Goal: Check status: Check status

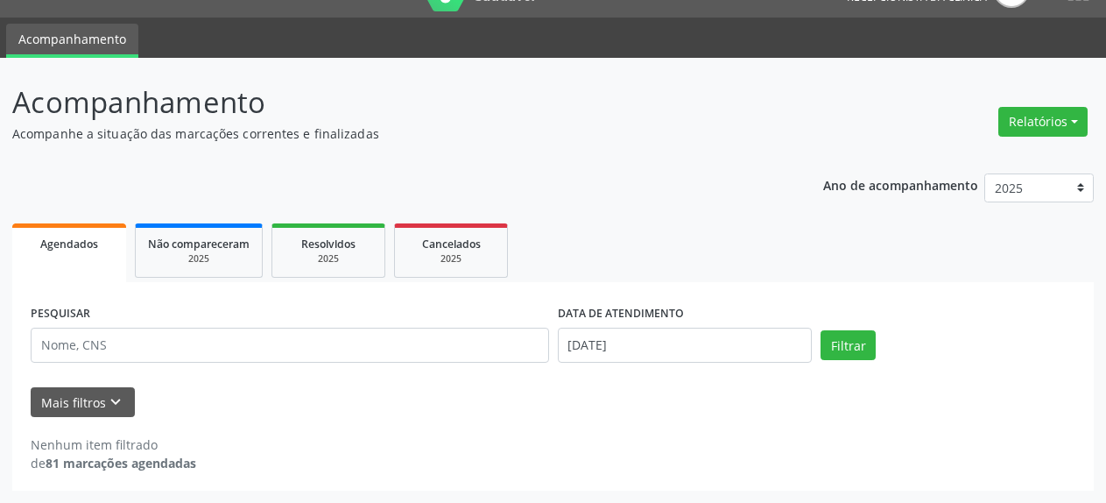
scroll to position [39, 0]
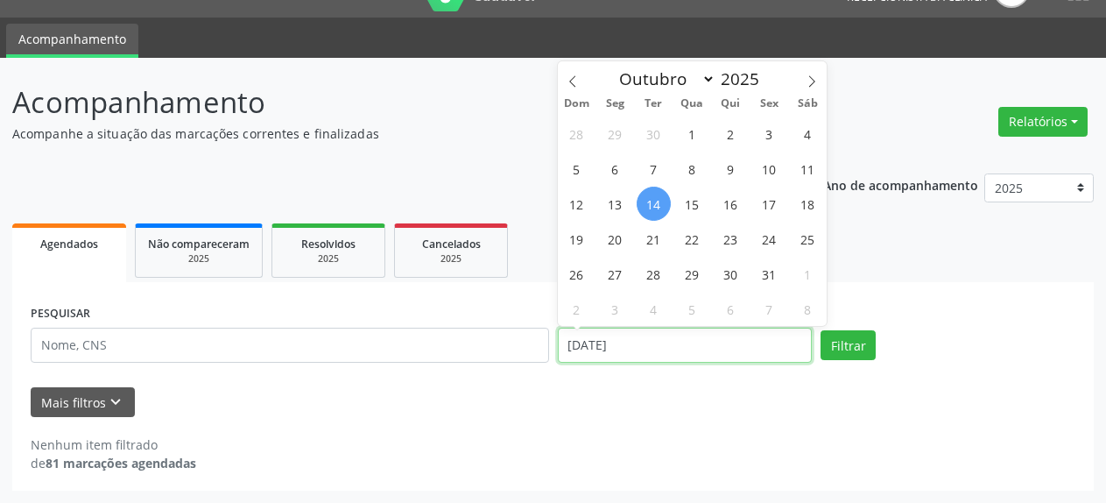
click at [596, 354] on input "[DATE]" at bounding box center [685, 345] width 255 height 35
click at [613, 211] on span "13" at bounding box center [615, 204] width 34 height 34
type input "[DATE]"
click at [613, 211] on span "13" at bounding box center [615, 204] width 34 height 34
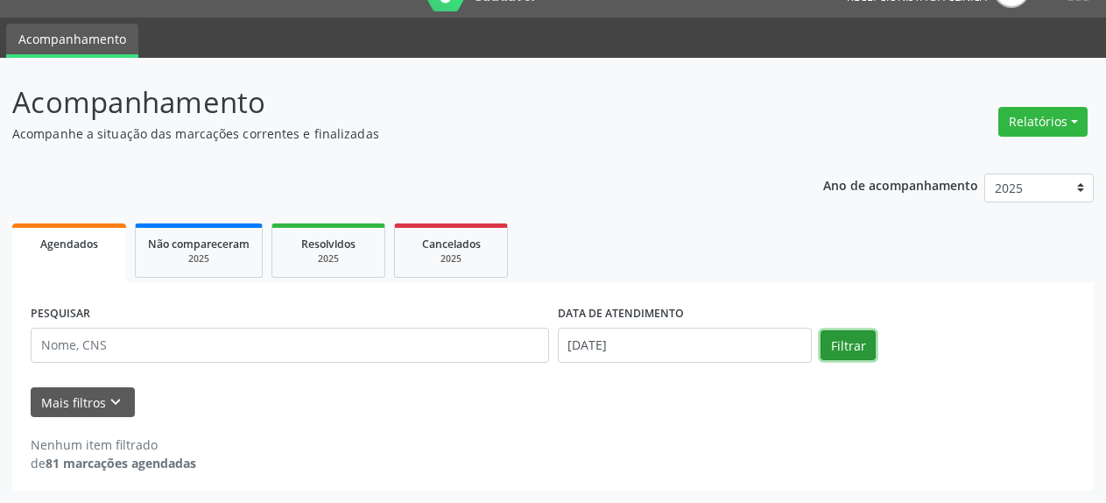
click at [844, 349] on button "Filtrar" at bounding box center [848, 345] width 55 height 30
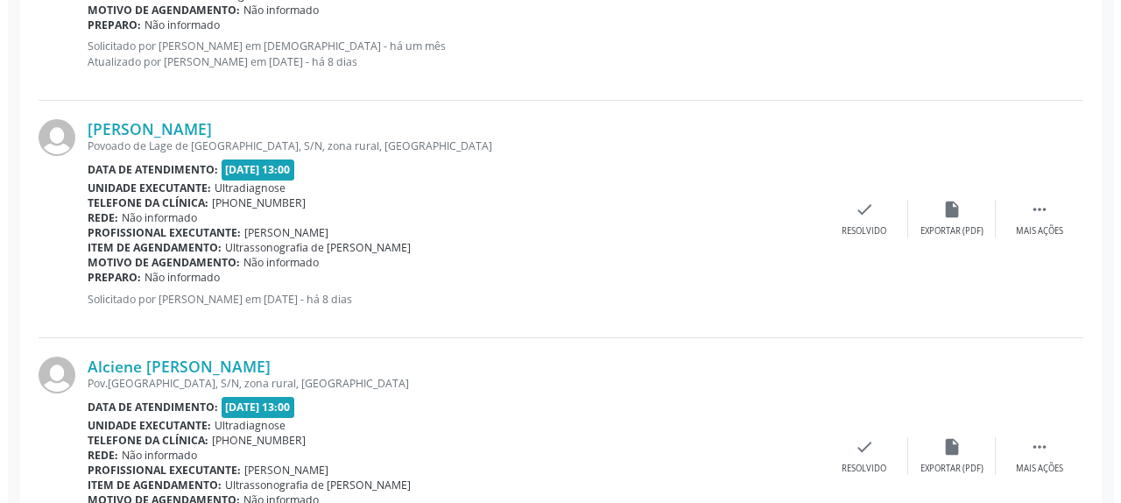
scroll to position [953, 0]
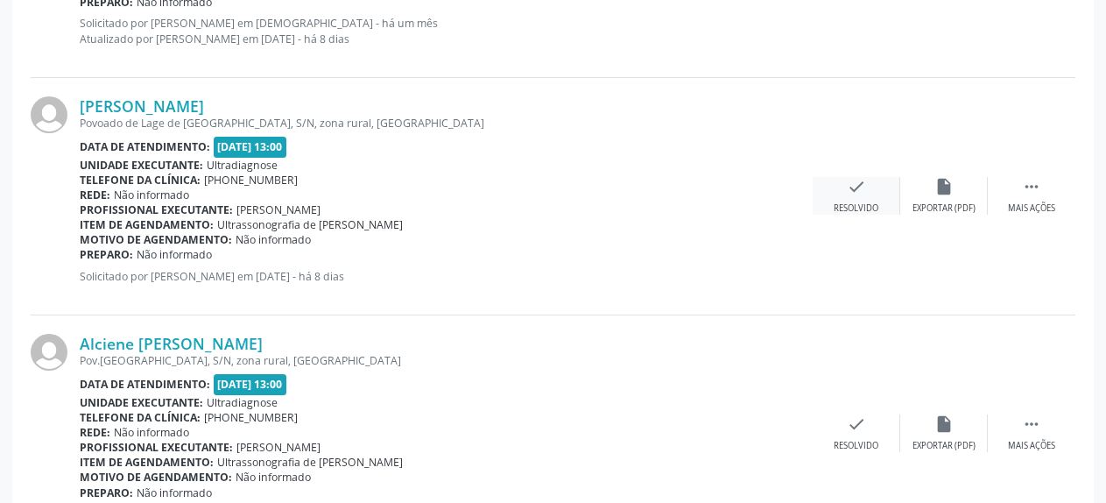
click at [860, 192] on icon "check" at bounding box center [856, 186] width 19 height 19
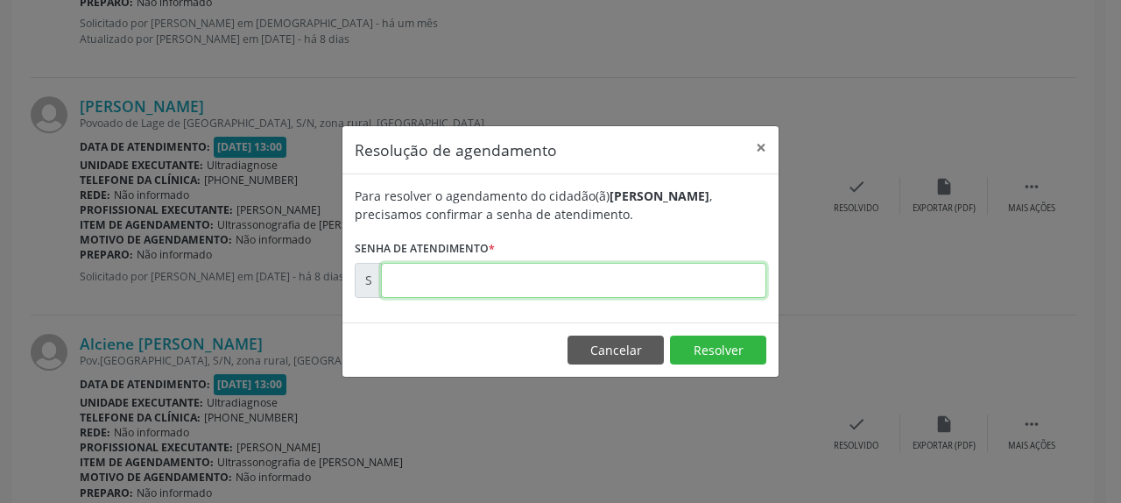
click at [533, 282] on input "text" at bounding box center [573, 280] width 385 height 35
type input "00180904"
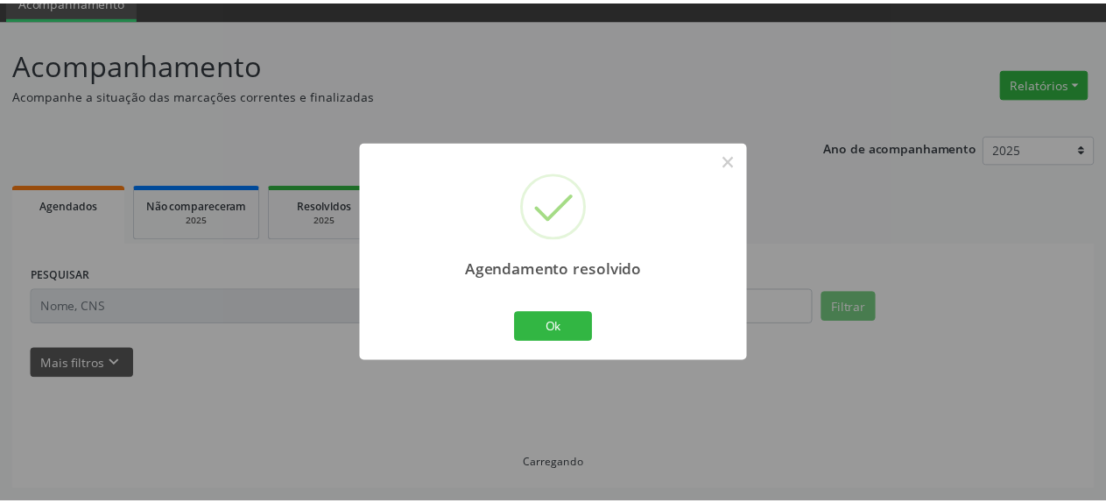
scroll to position [77, 0]
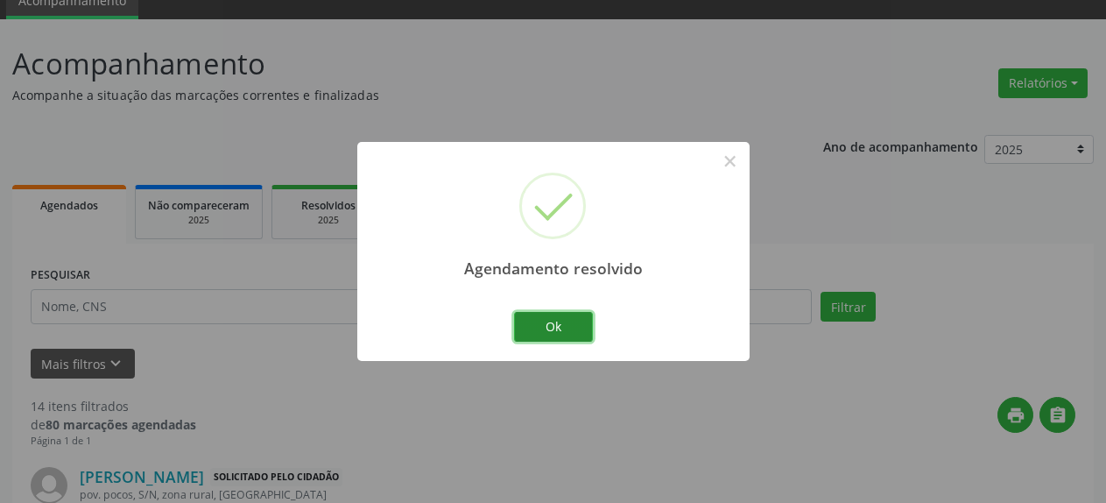
click at [569, 337] on button "Ok" at bounding box center [553, 327] width 79 height 30
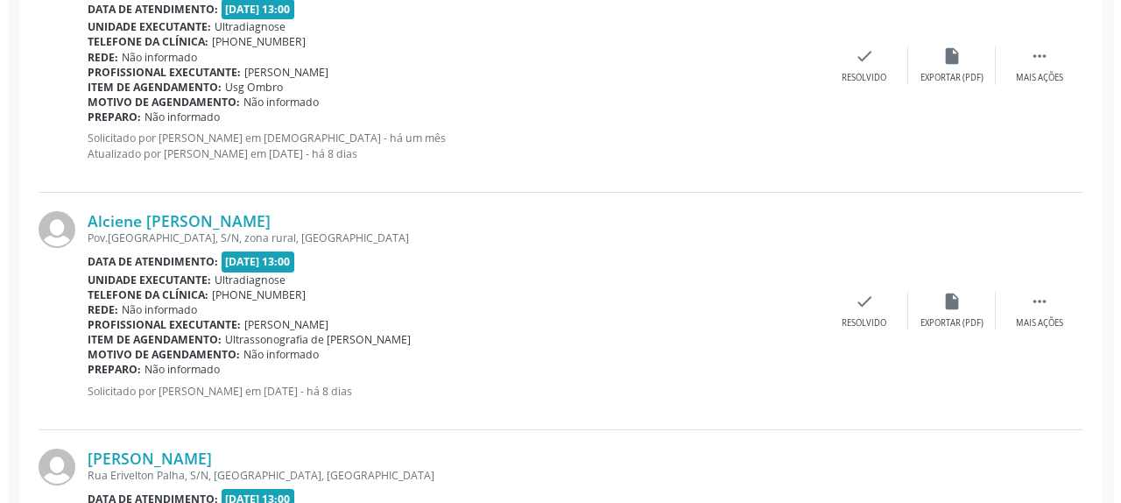
scroll to position [881, 0]
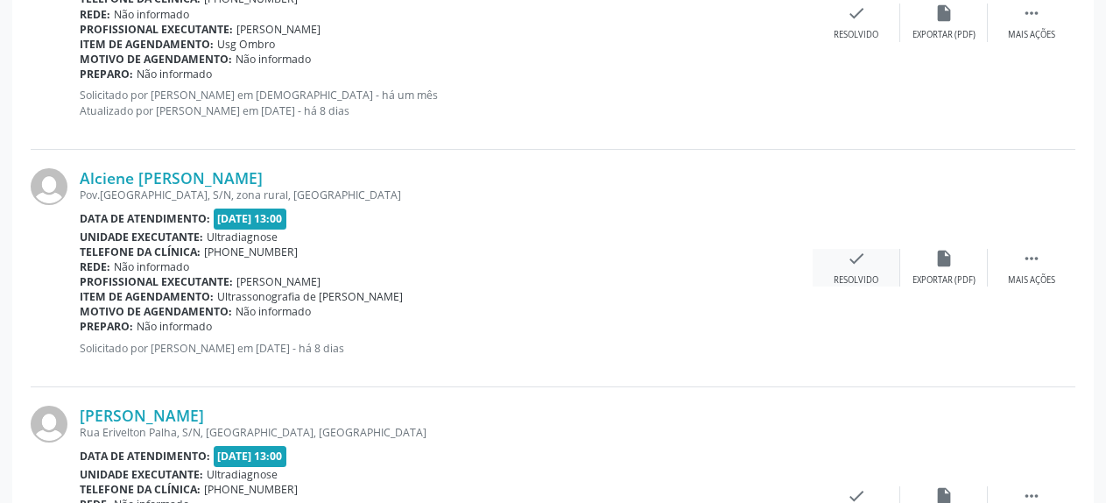
click at [848, 268] on icon "check" at bounding box center [856, 258] width 19 height 19
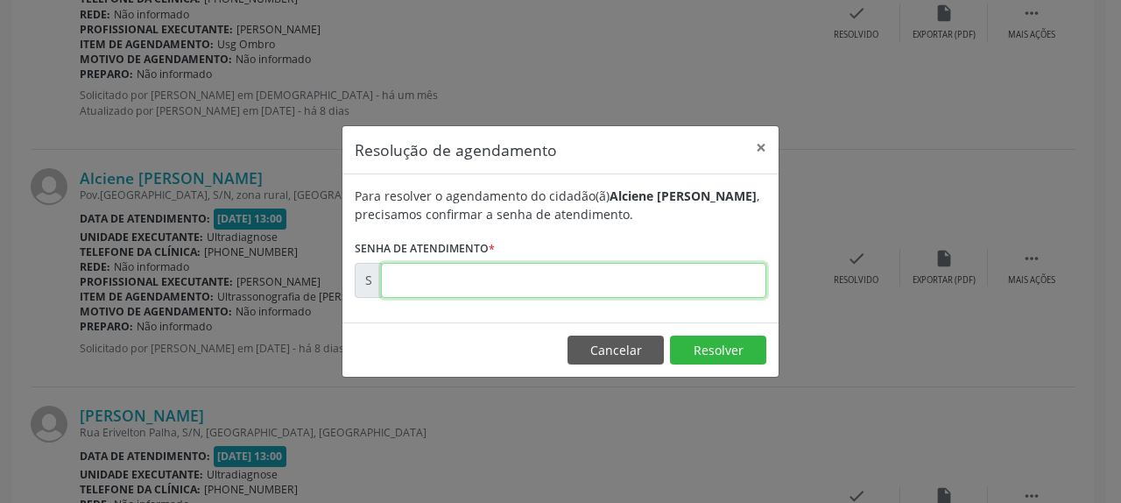
drag, startPoint x: 574, startPoint y: 276, endPoint x: 566, endPoint y: 264, distance: 15.1
click at [574, 275] on input "text" at bounding box center [573, 280] width 385 height 35
type input "00180906"
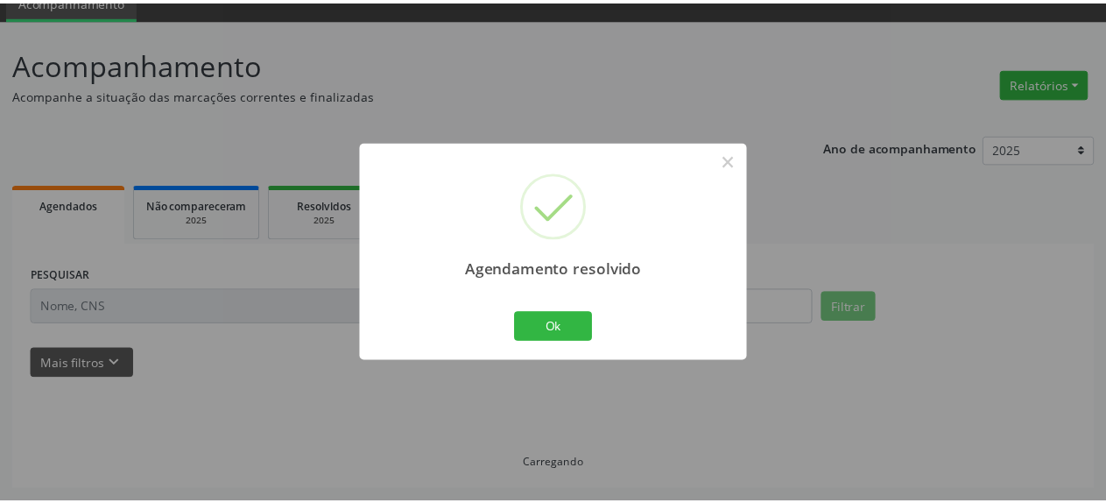
scroll to position [77, 0]
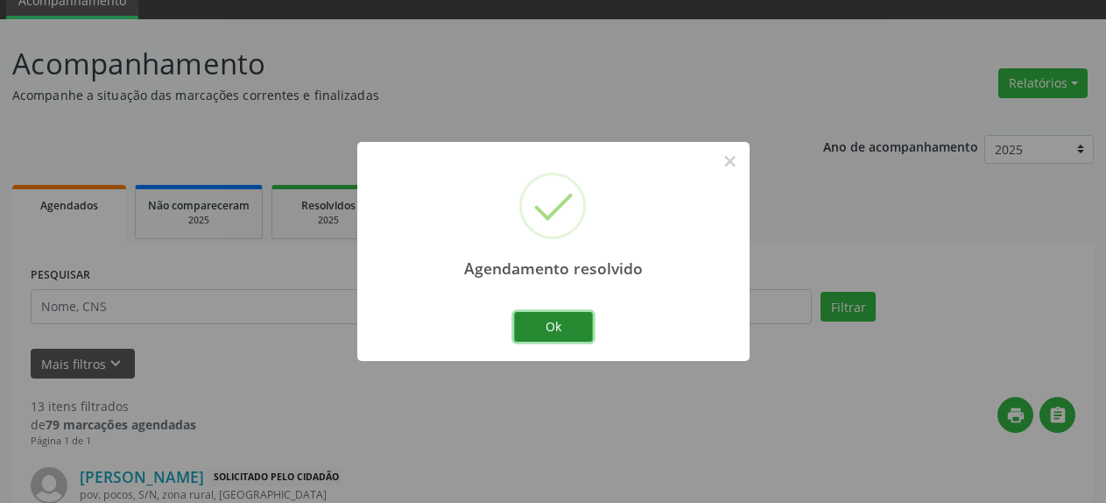
click at [576, 331] on button "Ok" at bounding box center [553, 327] width 79 height 30
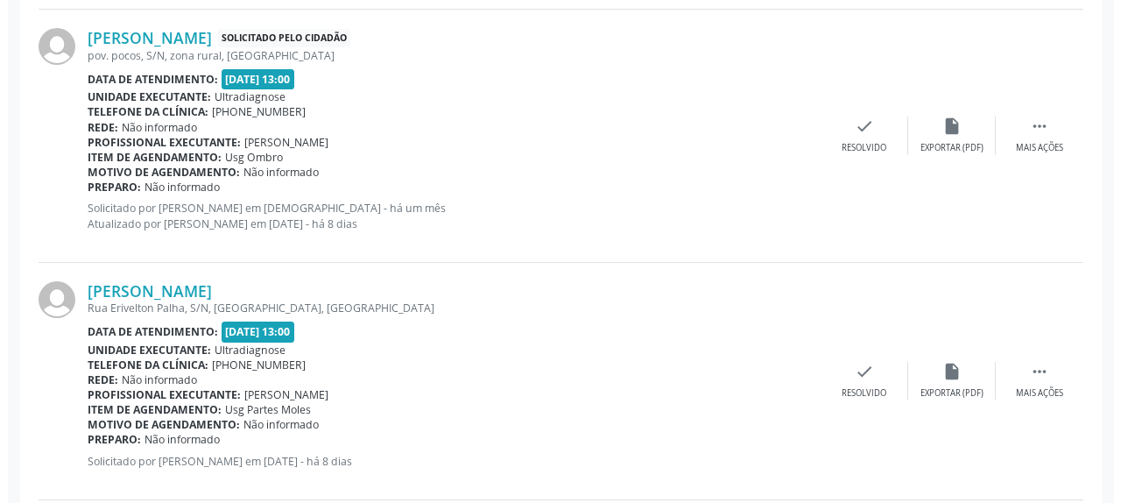
scroll to position [792, 0]
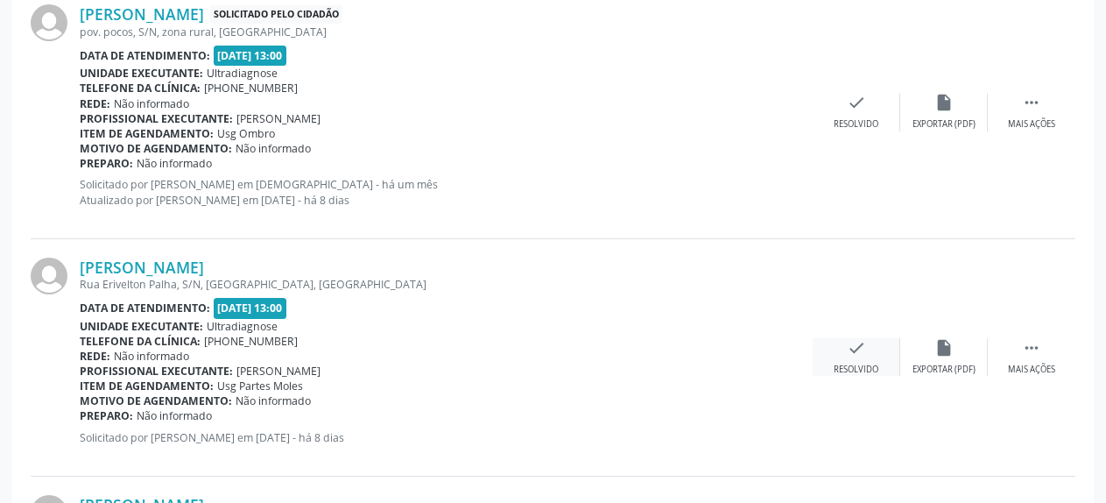
click at [849, 349] on icon "check" at bounding box center [856, 347] width 19 height 19
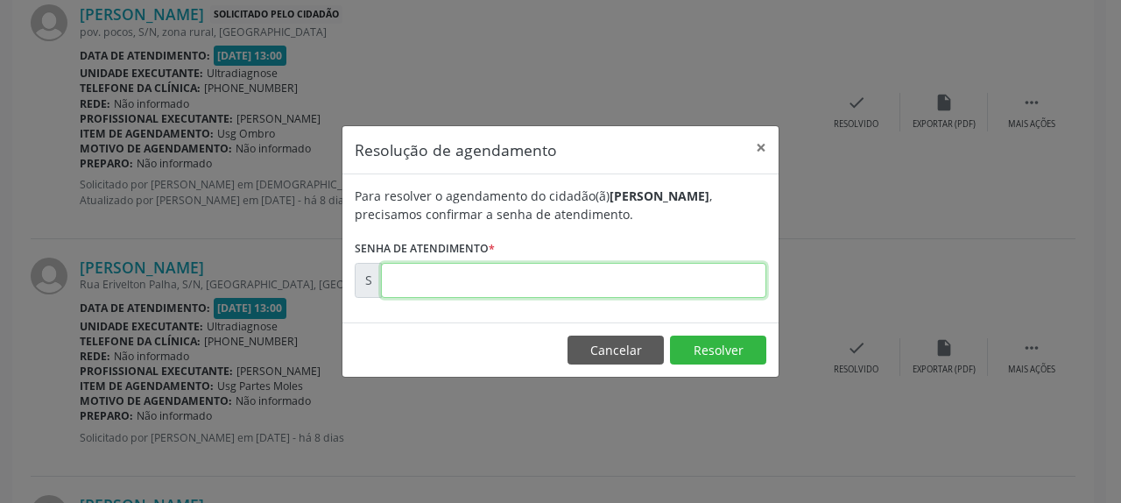
click at [671, 290] on input "text" at bounding box center [573, 280] width 385 height 35
type input "00180909"
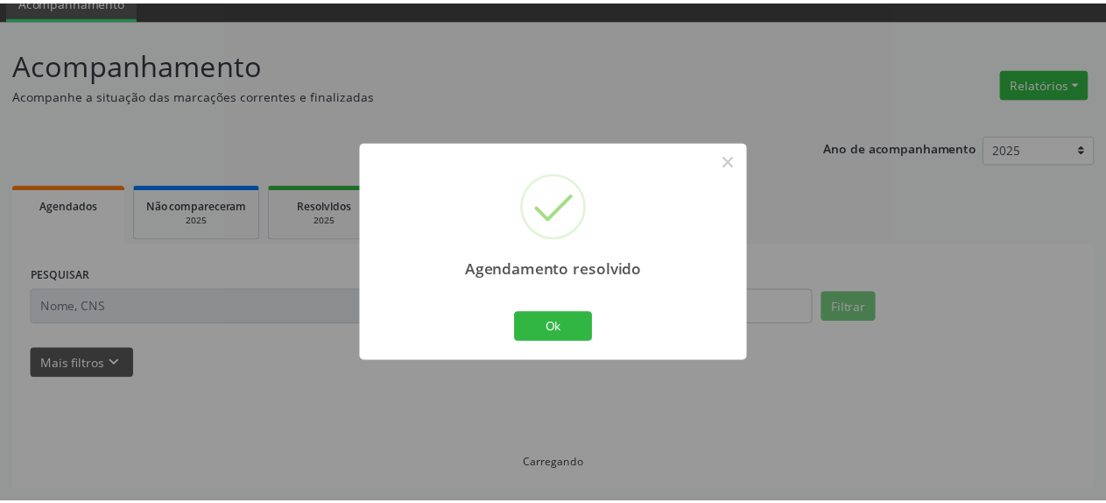
scroll to position [77, 0]
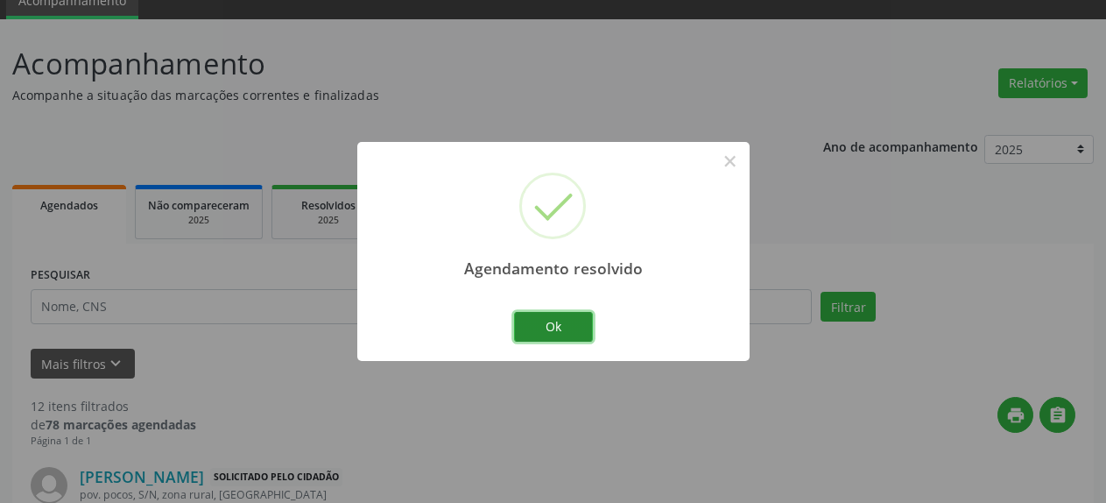
click at [571, 331] on button "Ok" at bounding box center [553, 327] width 79 height 30
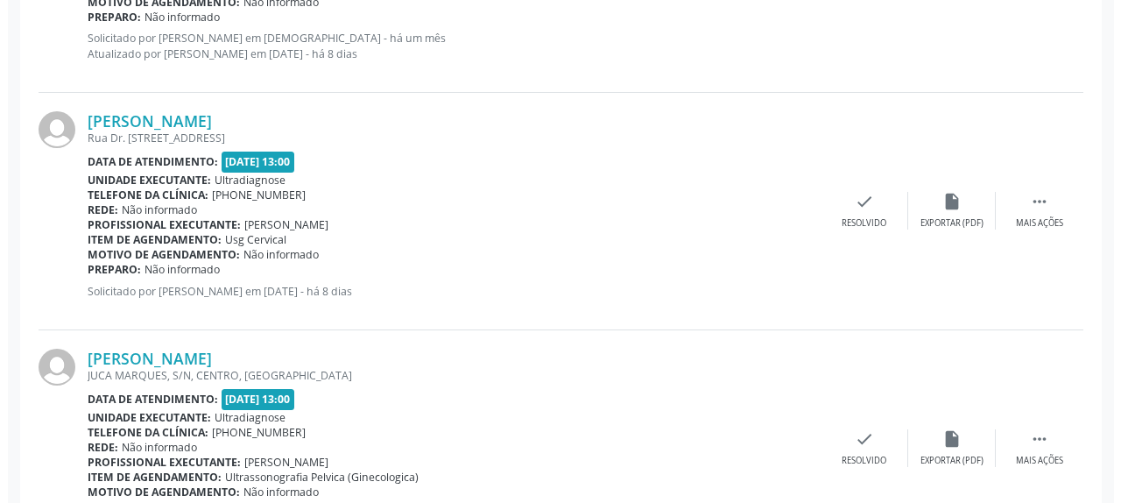
scroll to position [970, 0]
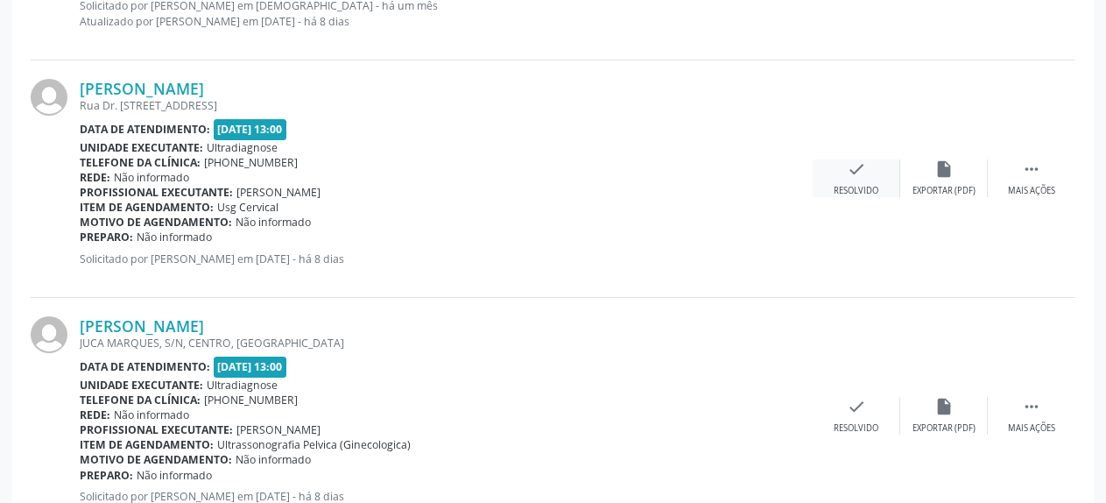
click at [867, 173] on div "check Resolvido" at bounding box center [857, 178] width 88 height 38
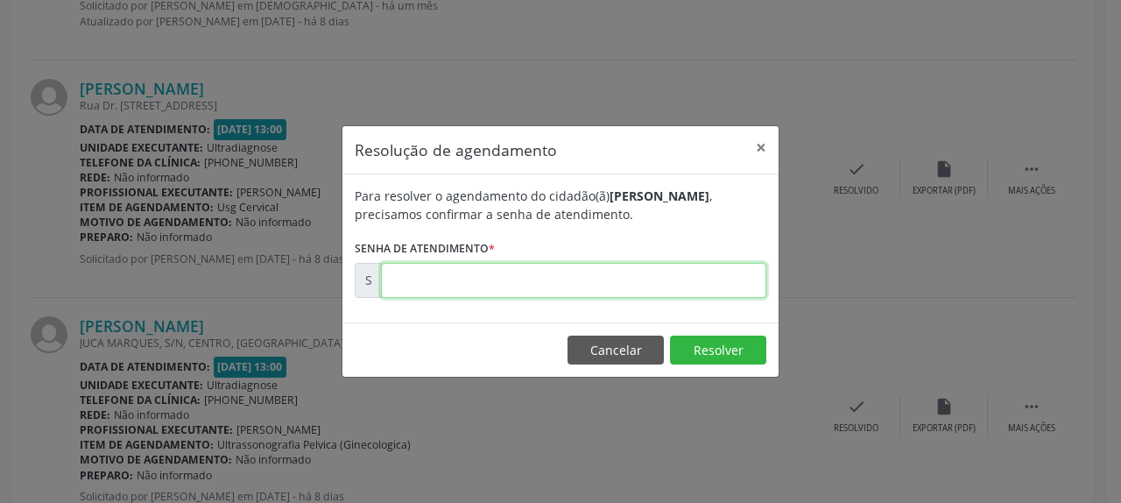
click at [701, 293] on input "text" at bounding box center [573, 280] width 385 height 35
type input "00180913"
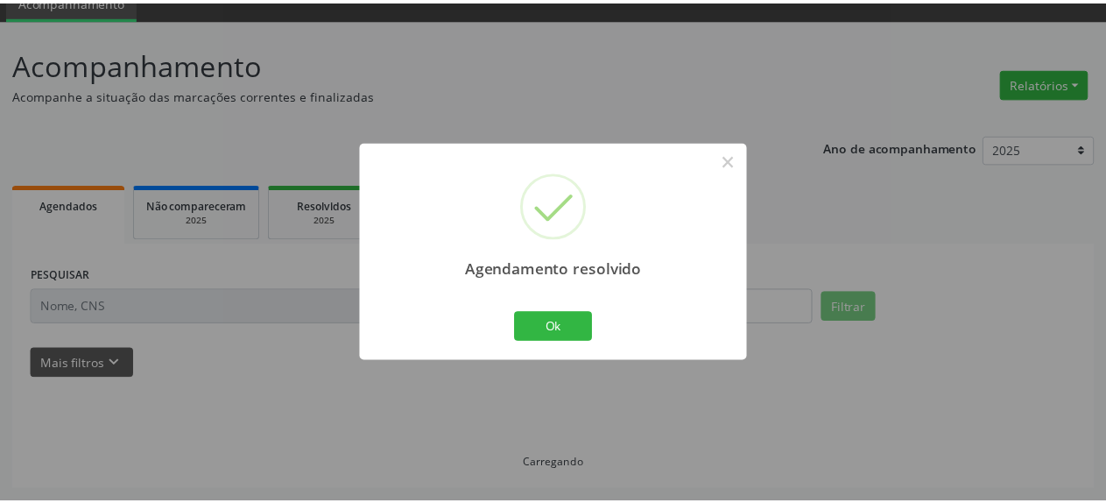
scroll to position [77, 0]
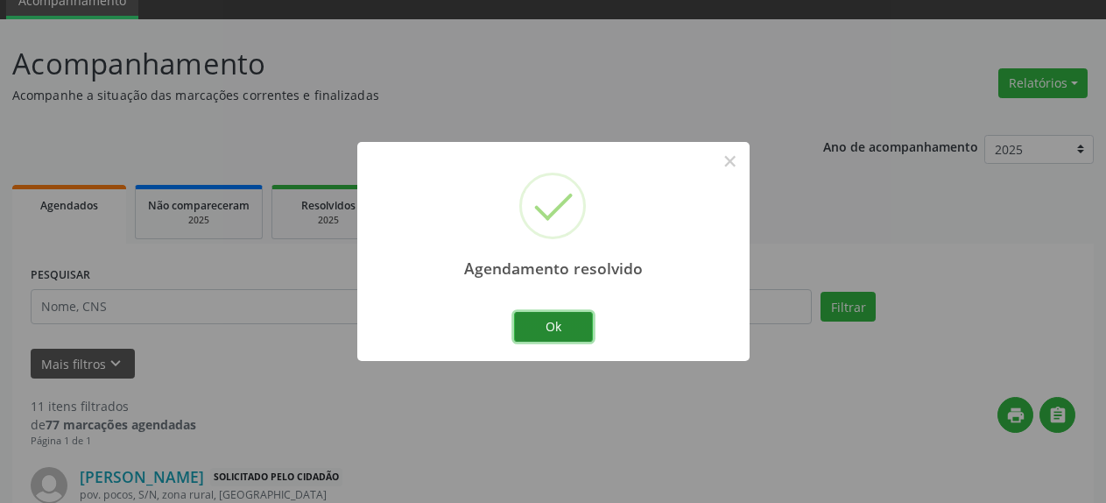
click at [556, 335] on button "Ok" at bounding box center [553, 327] width 79 height 30
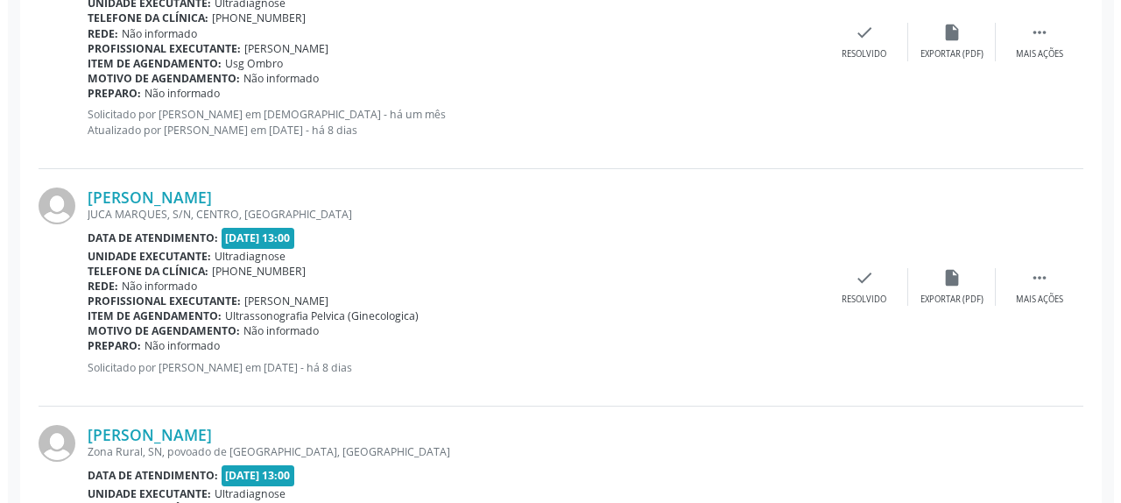
scroll to position [881, 0]
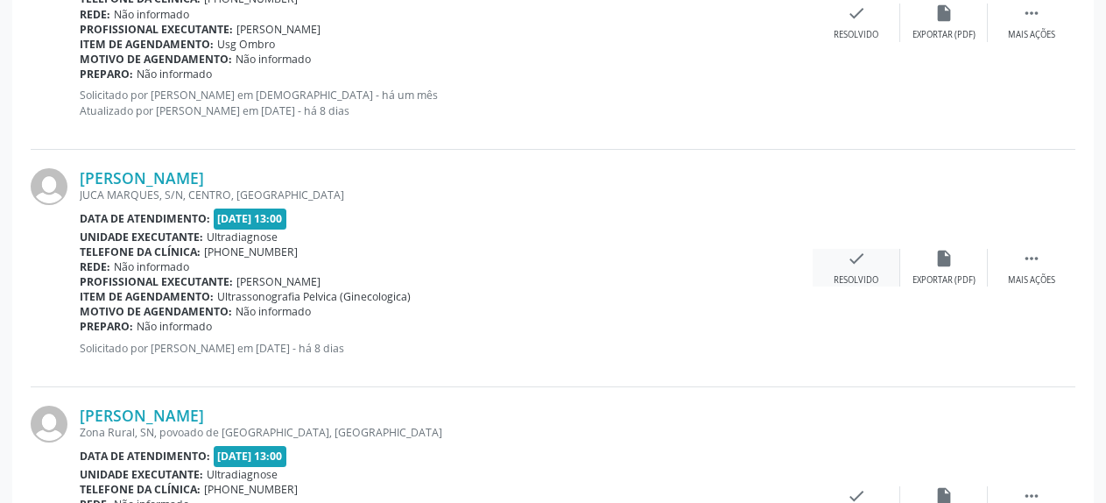
click at [868, 265] on div "check Resolvido" at bounding box center [857, 268] width 88 height 38
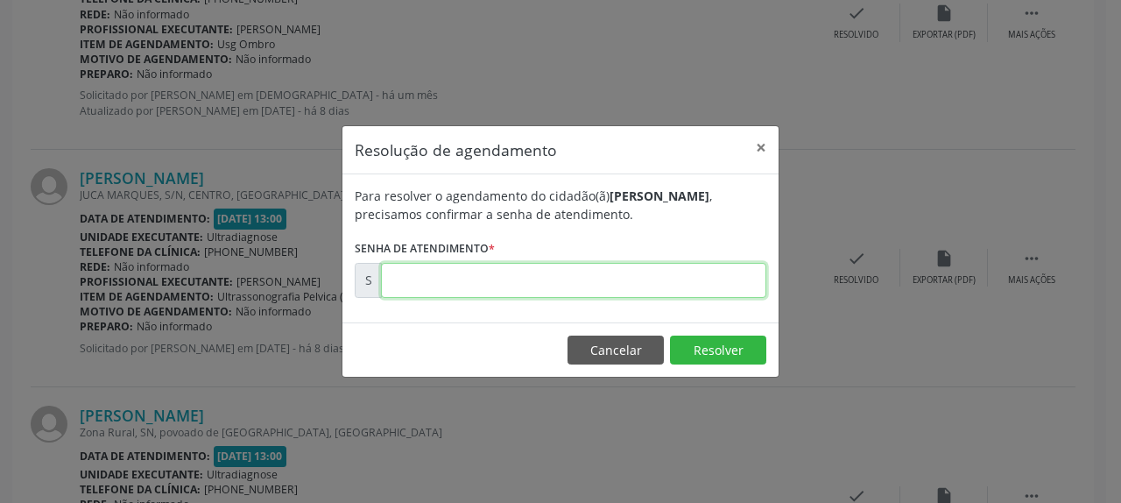
click at [722, 270] on input "text" at bounding box center [573, 280] width 385 height 35
type input "00180915"
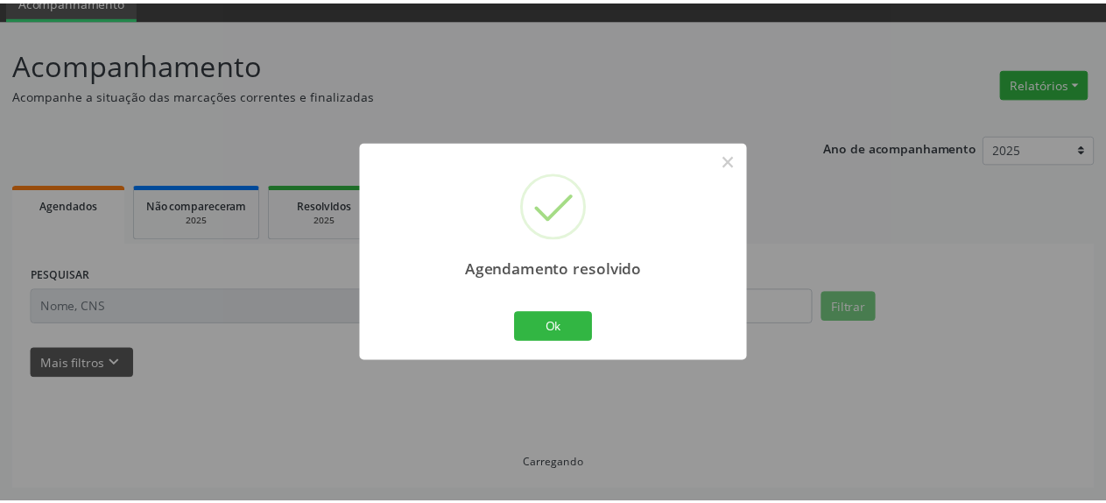
scroll to position [77, 0]
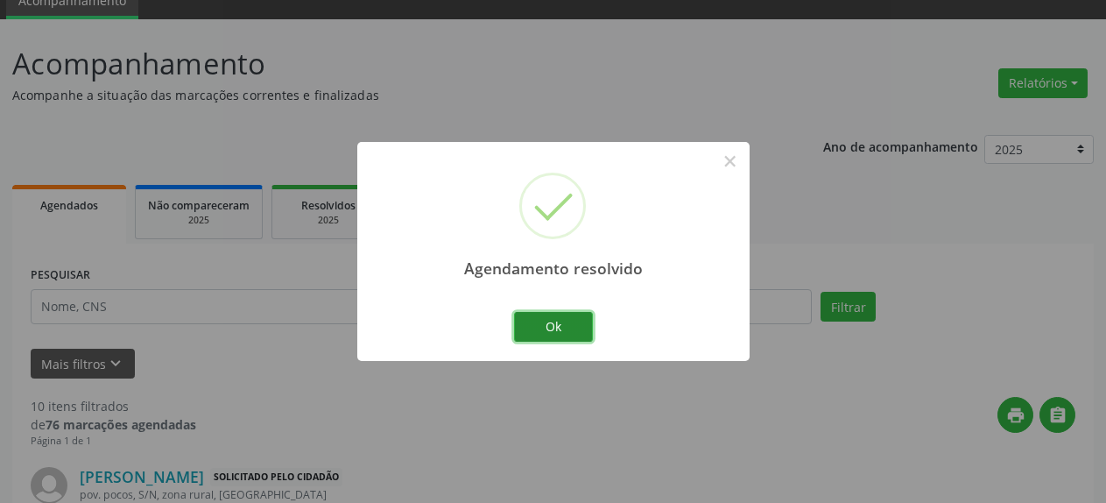
click at [560, 323] on button "Ok" at bounding box center [553, 327] width 79 height 30
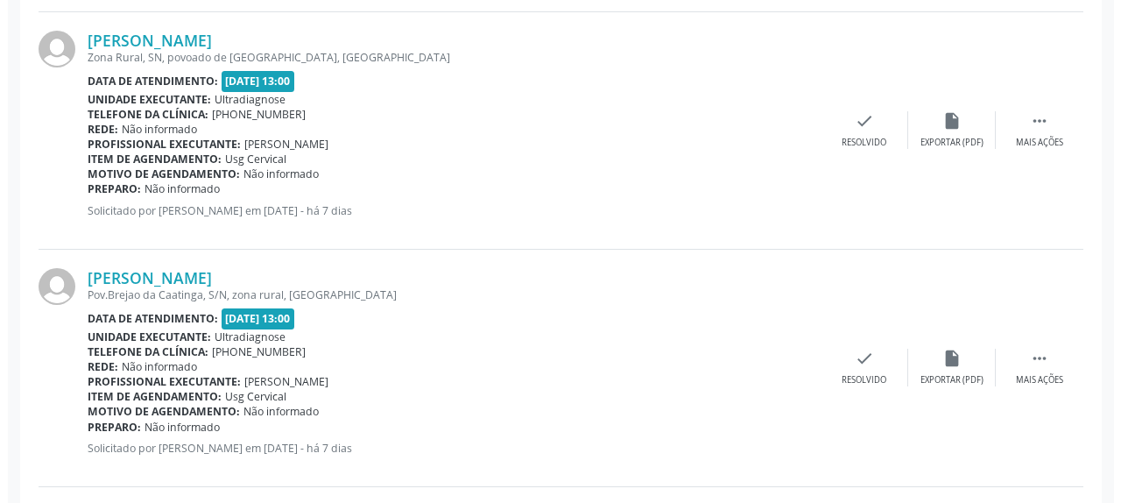
scroll to position [1149, 0]
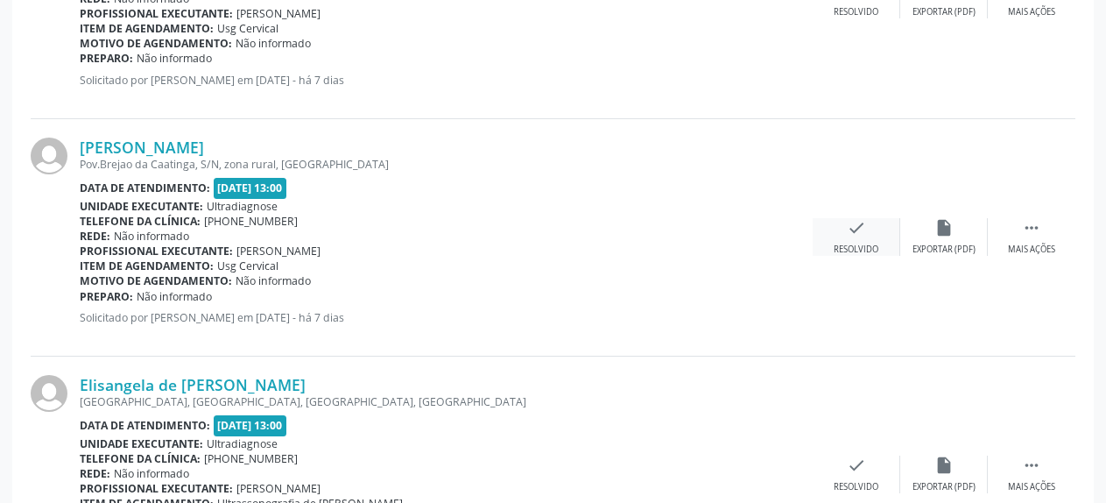
click at [858, 237] on icon "check" at bounding box center [856, 227] width 19 height 19
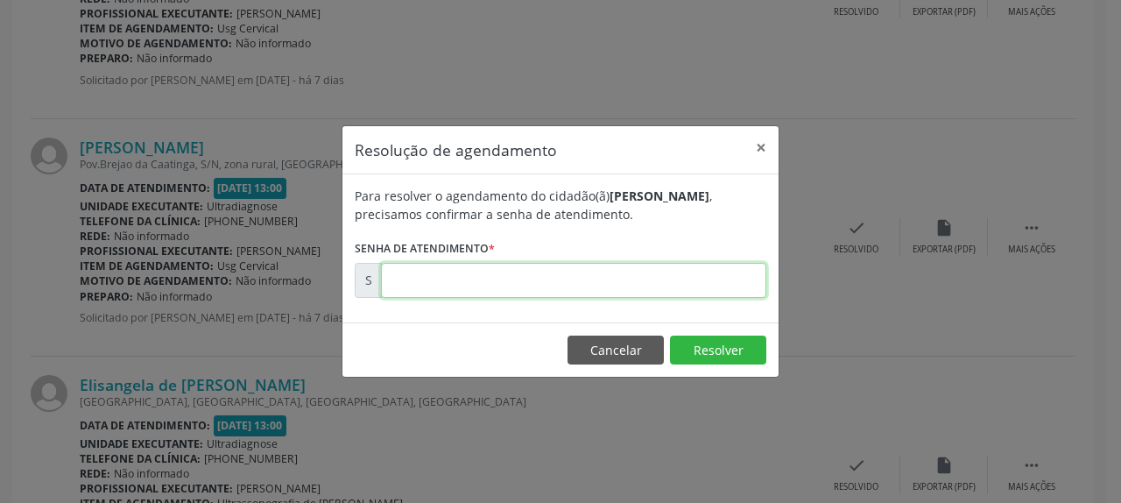
click at [628, 283] on input "text" at bounding box center [573, 280] width 385 height 35
type input "00180960"
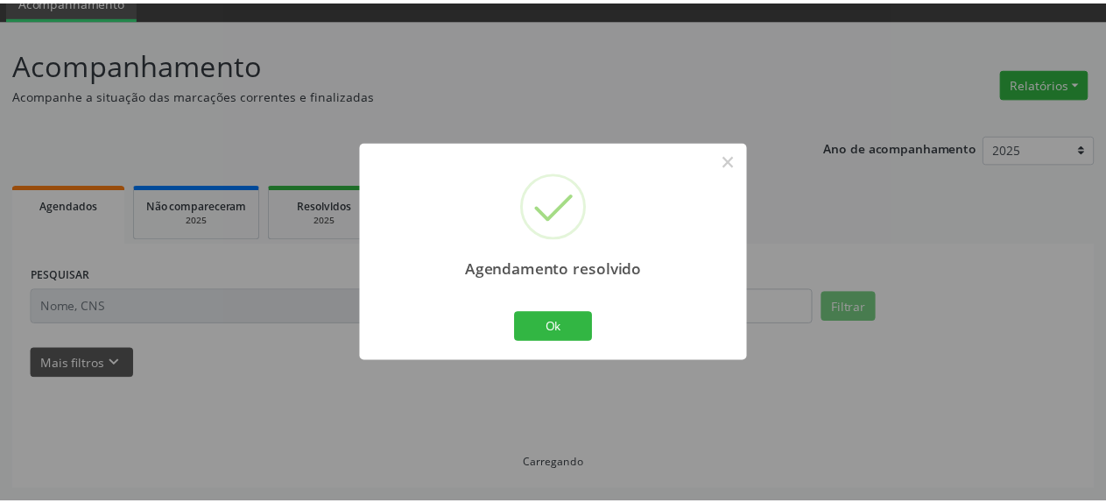
scroll to position [77, 0]
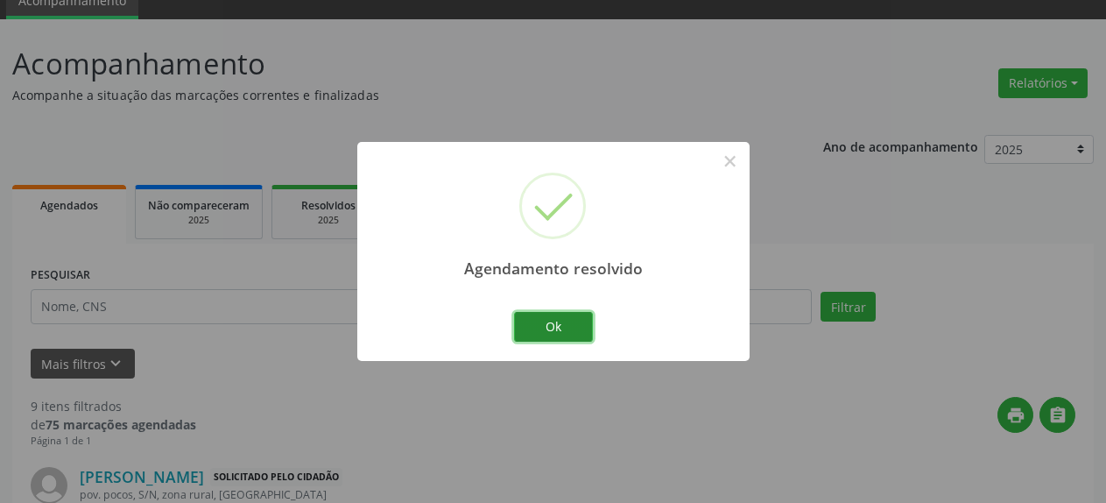
click at [540, 320] on button "Ok" at bounding box center [553, 327] width 79 height 30
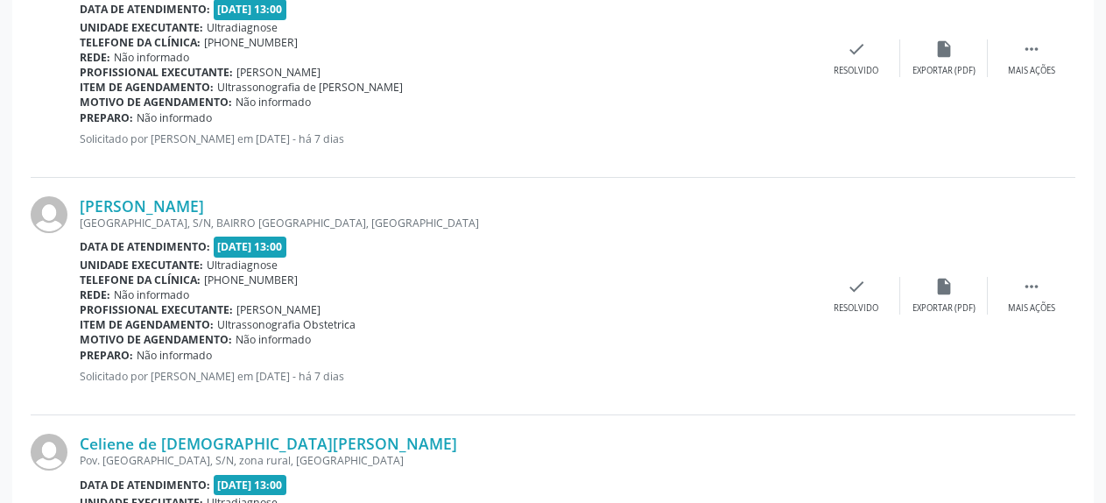
scroll to position [1417, 0]
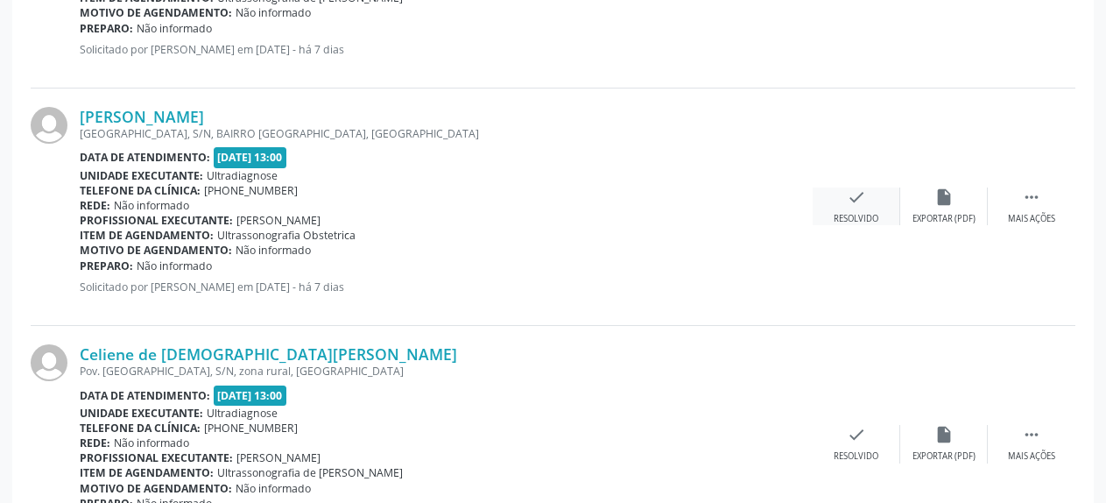
click at [861, 202] on icon "check" at bounding box center [856, 196] width 19 height 19
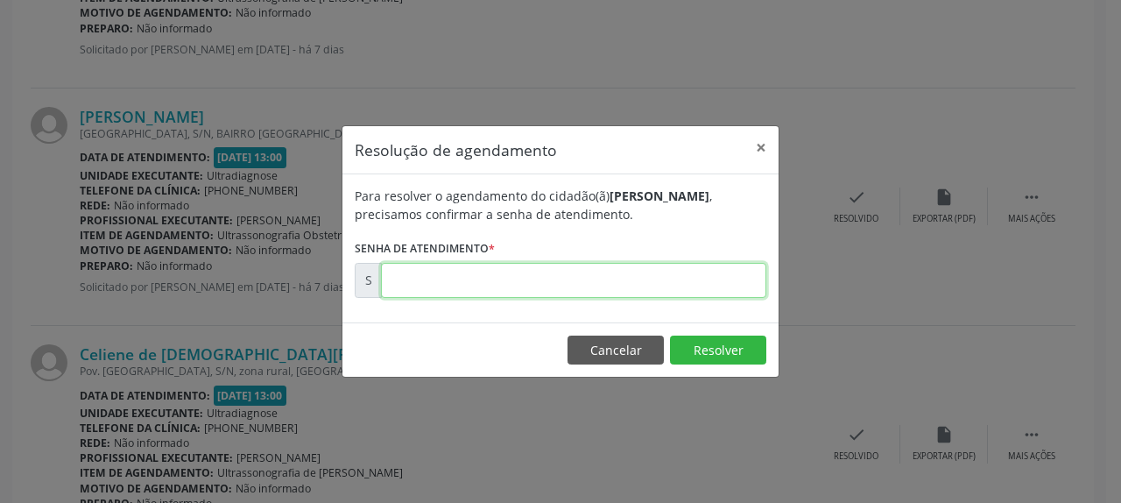
click at [624, 281] on input "text" at bounding box center [573, 280] width 385 height 35
type input "0"
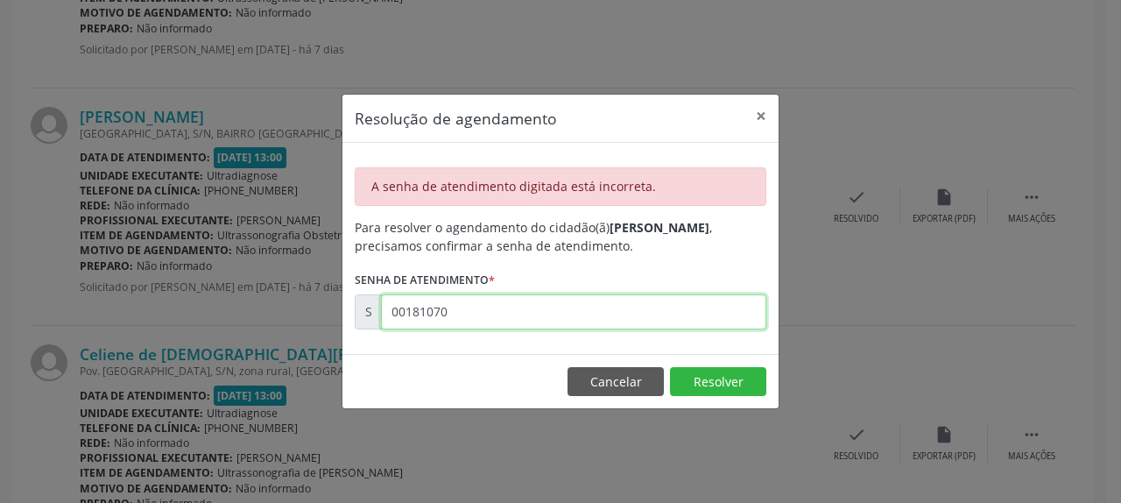
drag, startPoint x: 385, startPoint y: 314, endPoint x: 488, endPoint y: 320, distance: 102.6
click at [497, 320] on input "00181070" at bounding box center [573, 311] width 385 height 35
drag, startPoint x: 387, startPoint y: 312, endPoint x: 489, endPoint y: 313, distance: 101.6
click at [489, 313] on input "00181070" at bounding box center [573, 311] width 385 height 35
type input "00181070"
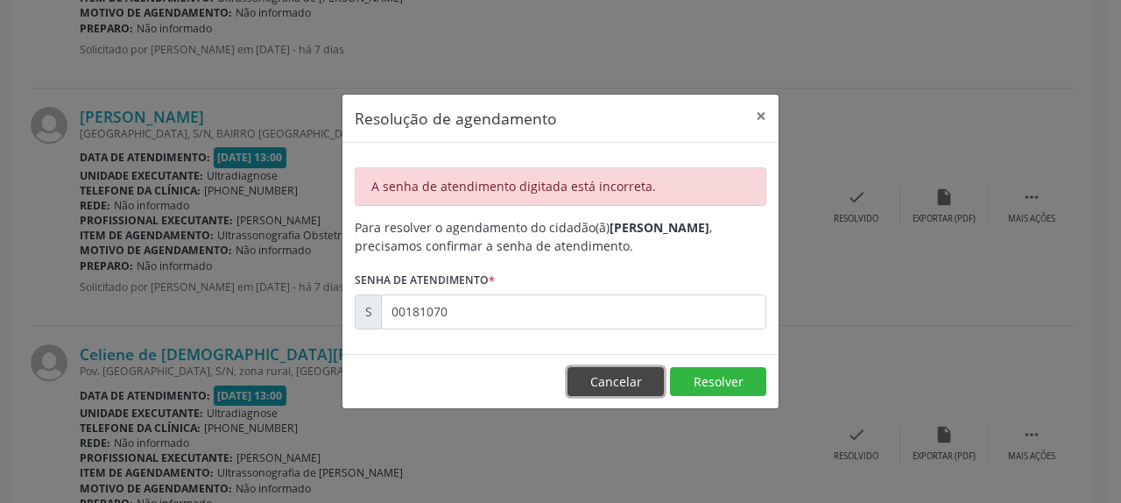
click at [627, 383] on button "Cancelar" at bounding box center [615, 382] width 96 height 30
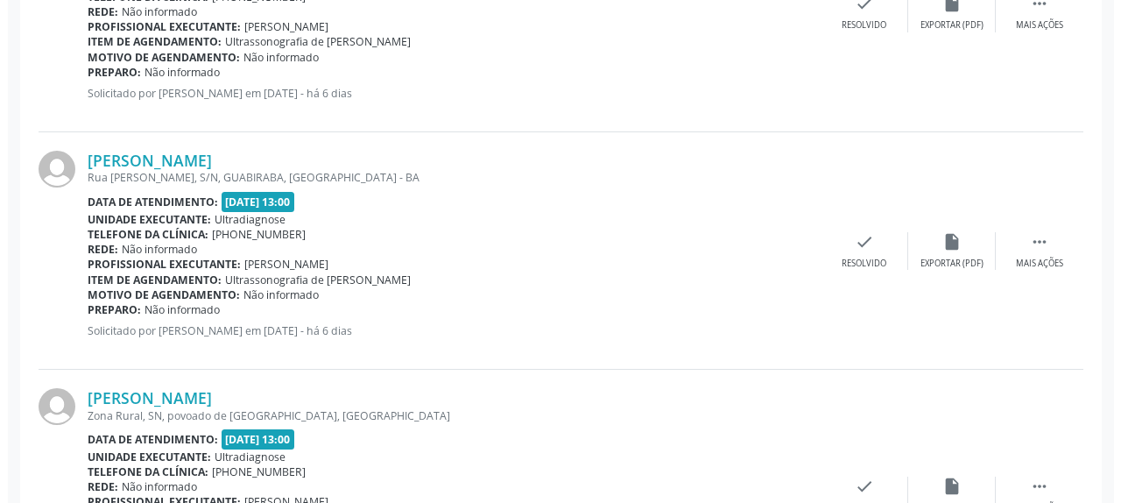
scroll to position [1864, 0]
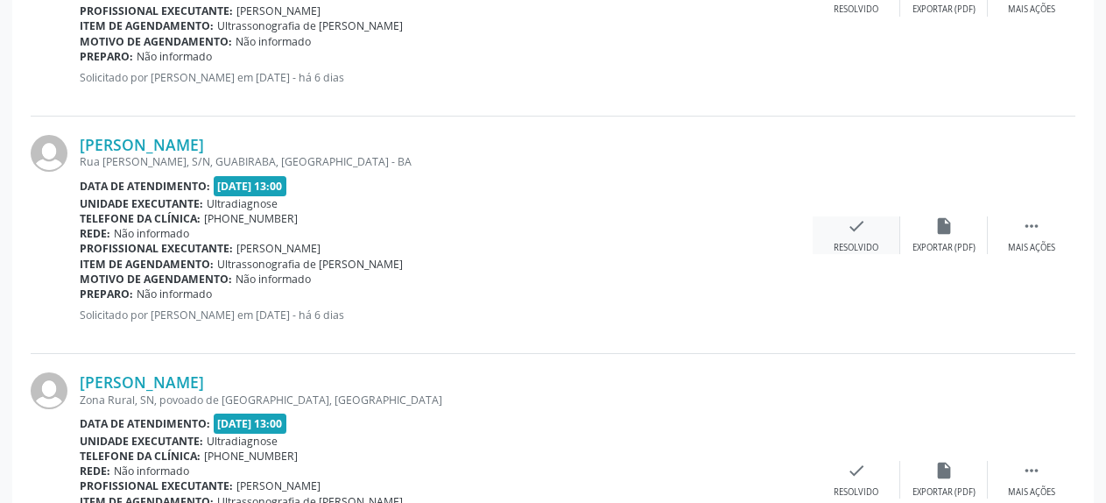
click at [848, 224] on icon "check" at bounding box center [856, 225] width 19 height 19
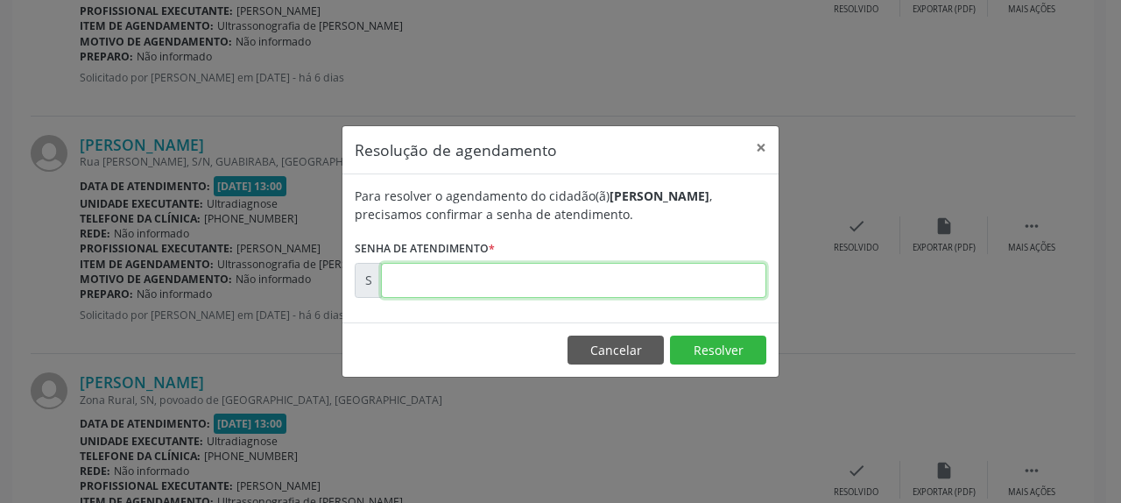
click at [638, 286] on input "text" at bounding box center [573, 280] width 385 height 35
type input "00181245"
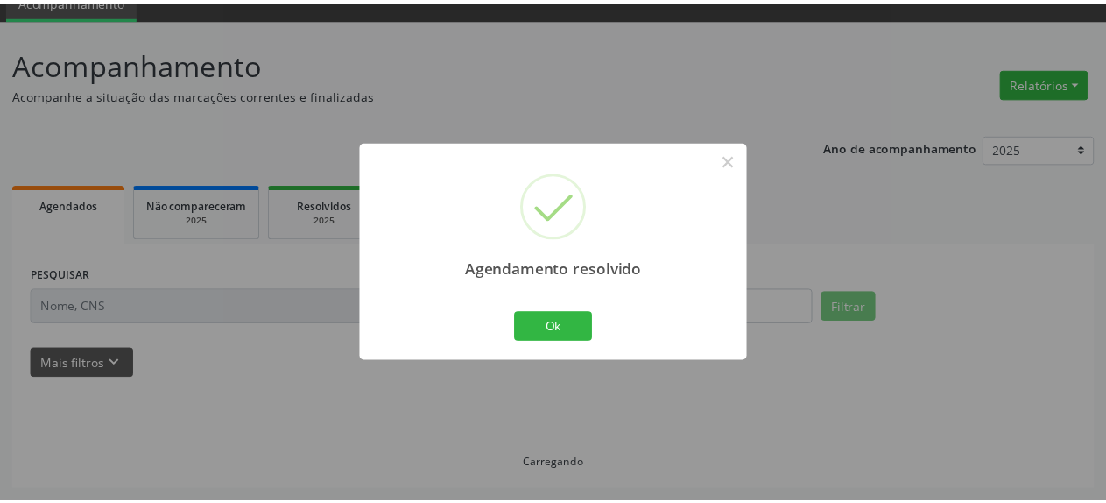
scroll to position [77, 0]
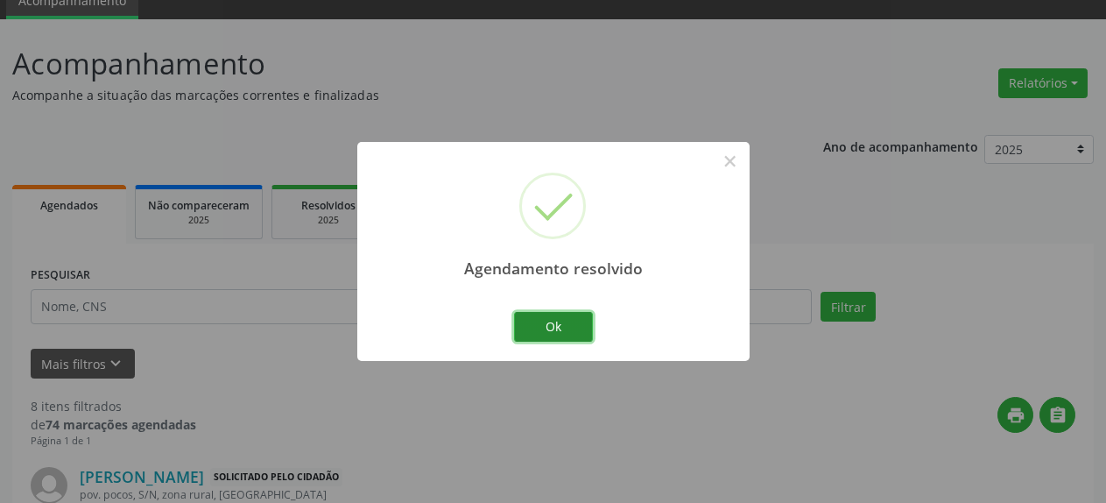
click at [546, 321] on button "Ok" at bounding box center [553, 327] width 79 height 30
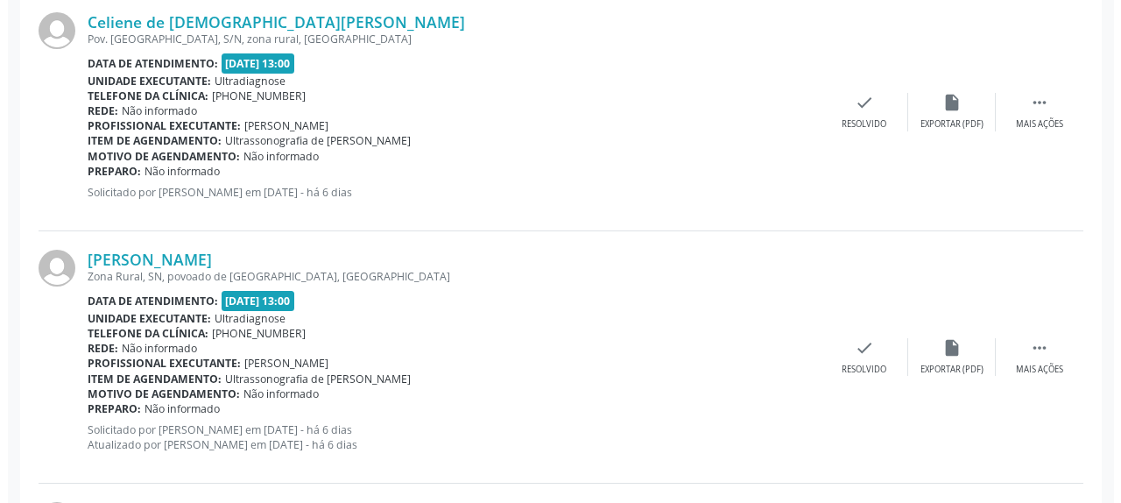
scroll to position [1774, 0]
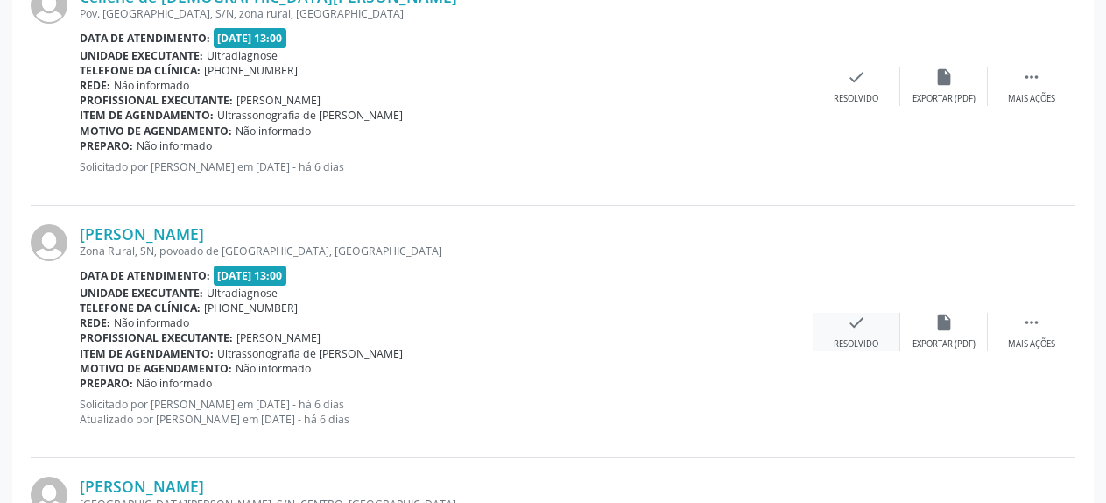
click at [849, 327] on icon "check" at bounding box center [856, 322] width 19 height 19
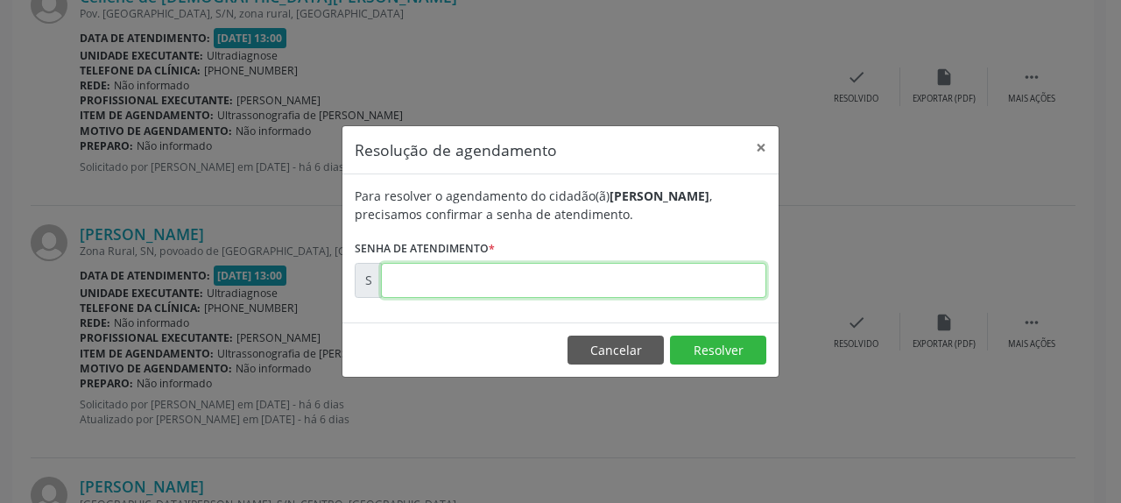
click at [521, 276] on input "text" at bounding box center [573, 280] width 385 height 35
type input "00181248"
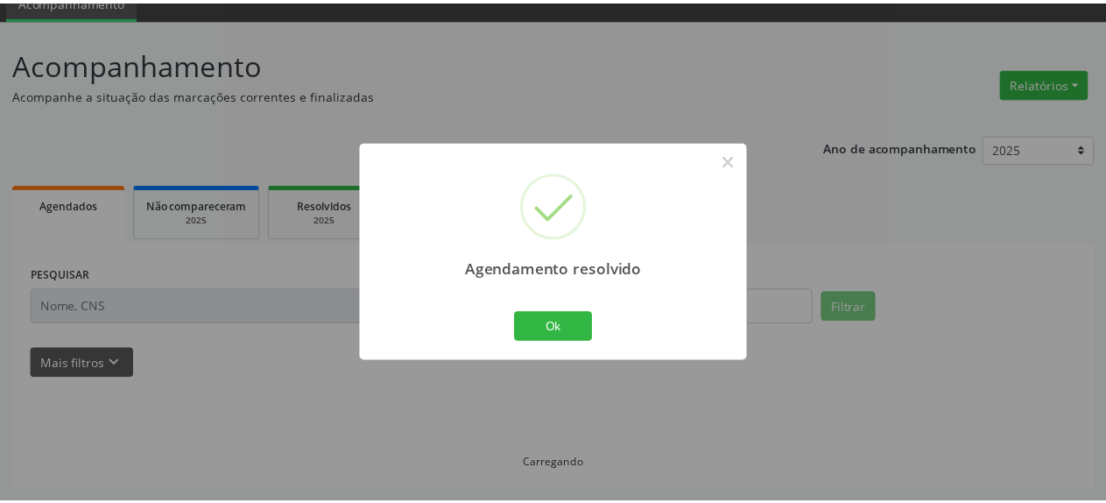
scroll to position [77, 0]
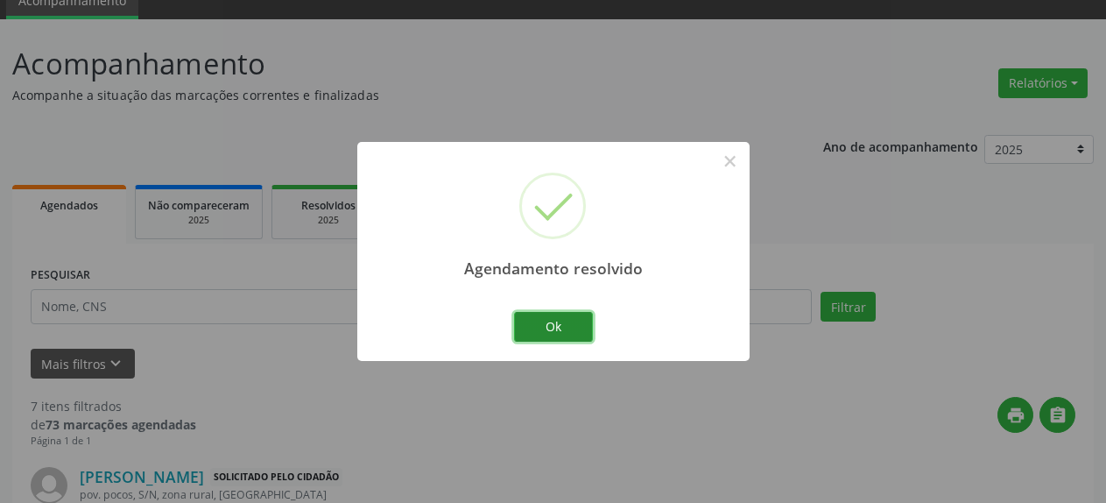
click at [560, 335] on button "Ok" at bounding box center [553, 327] width 79 height 30
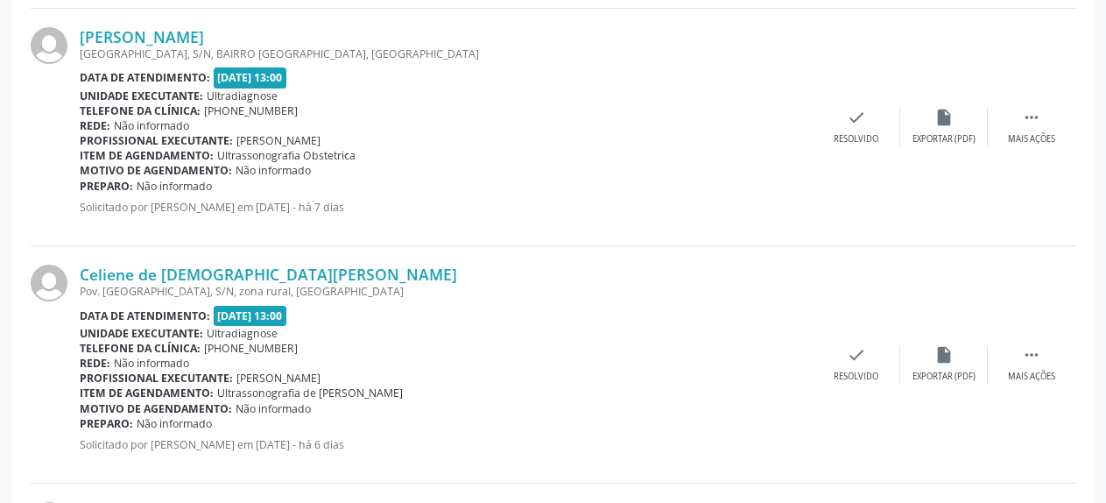
scroll to position [1506, 0]
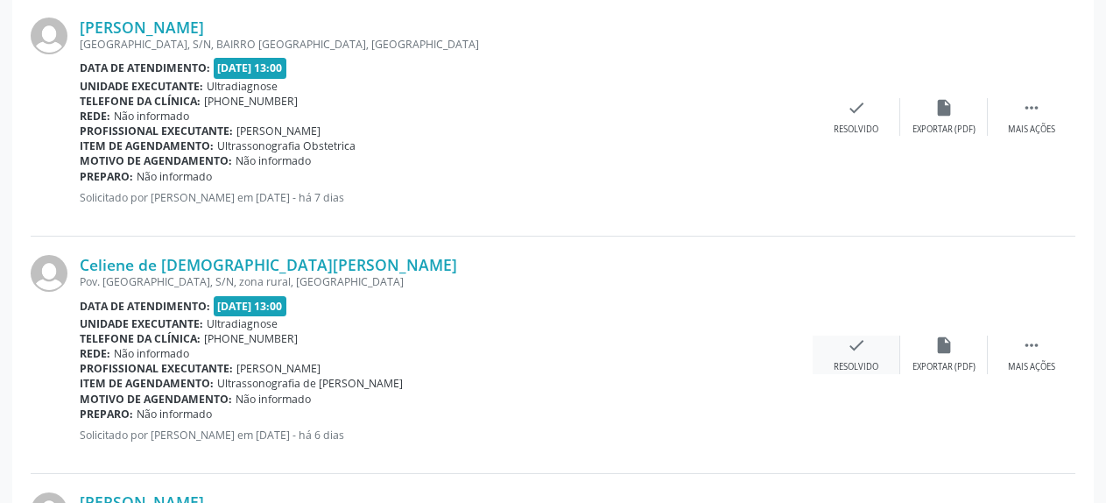
click at [860, 353] on icon "check" at bounding box center [856, 344] width 19 height 19
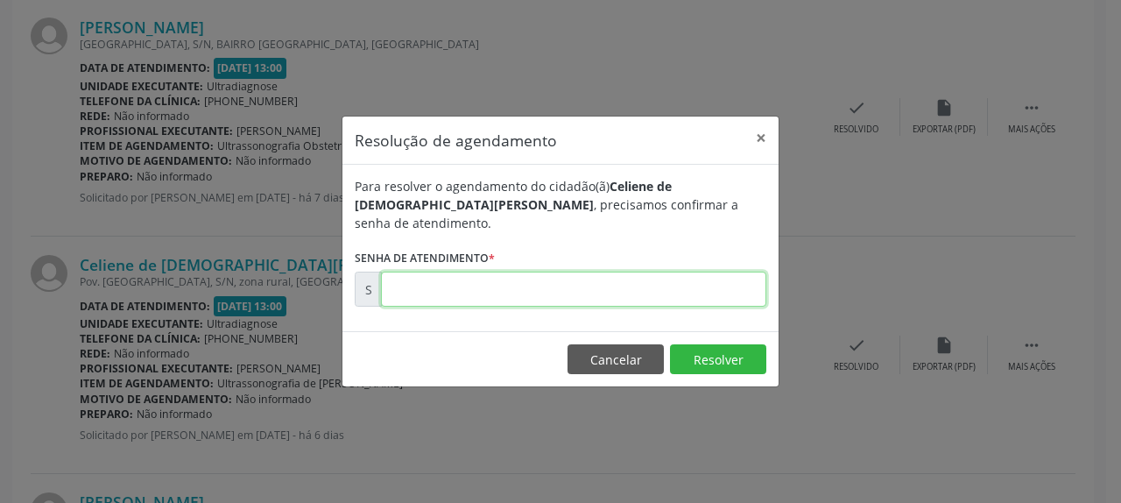
click at [591, 286] on input "text" at bounding box center [573, 288] width 385 height 35
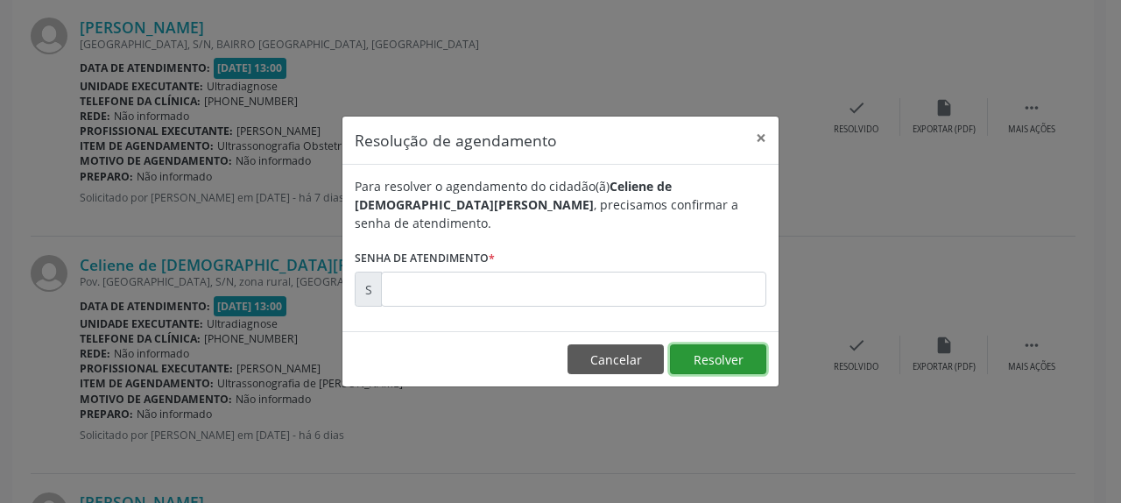
click at [732, 358] on button "Resolver" at bounding box center [718, 359] width 96 height 30
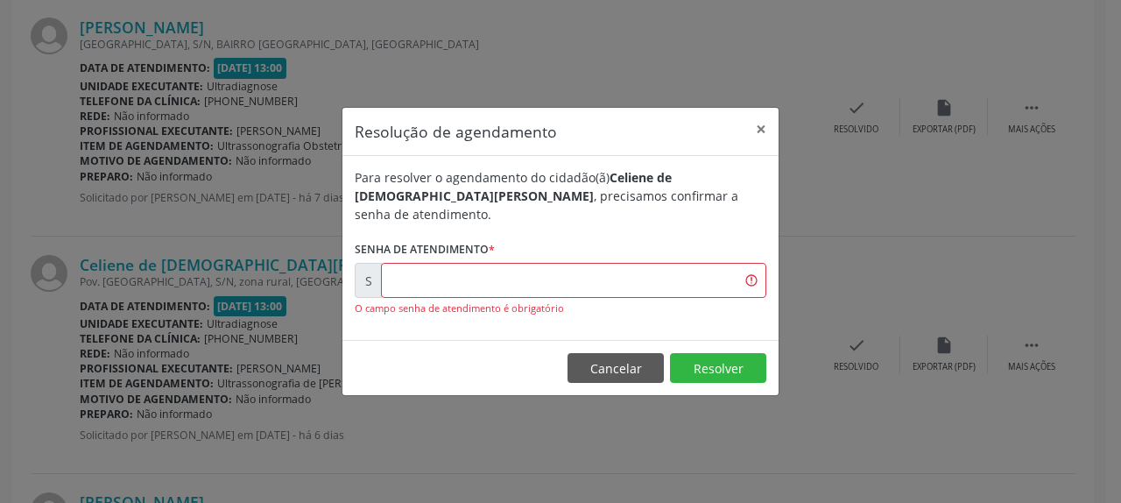
click at [561, 358] on footer "Cancelar Resolver" at bounding box center [560, 367] width 436 height 55
click at [622, 356] on button "Cancelar" at bounding box center [615, 368] width 96 height 30
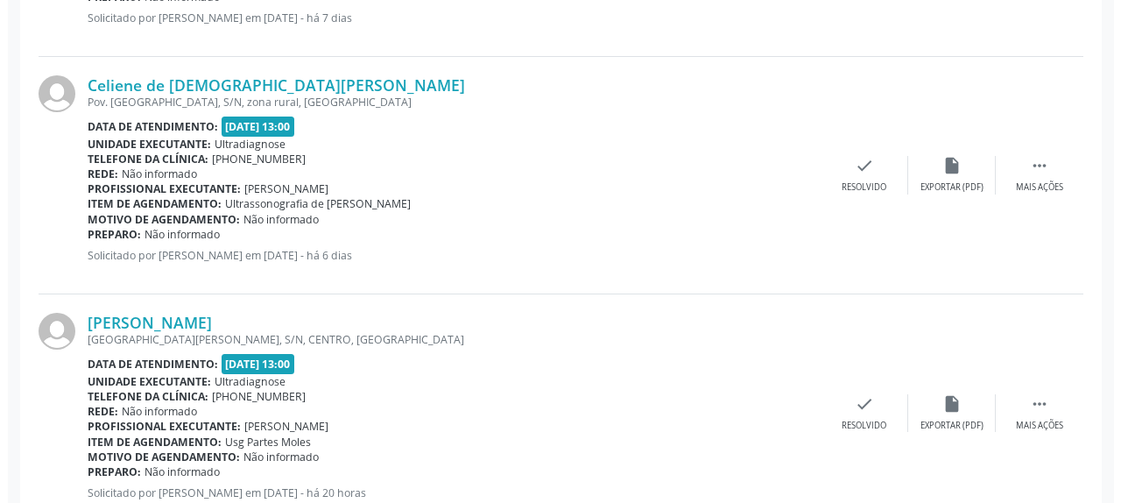
scroll to position [1745, 0]
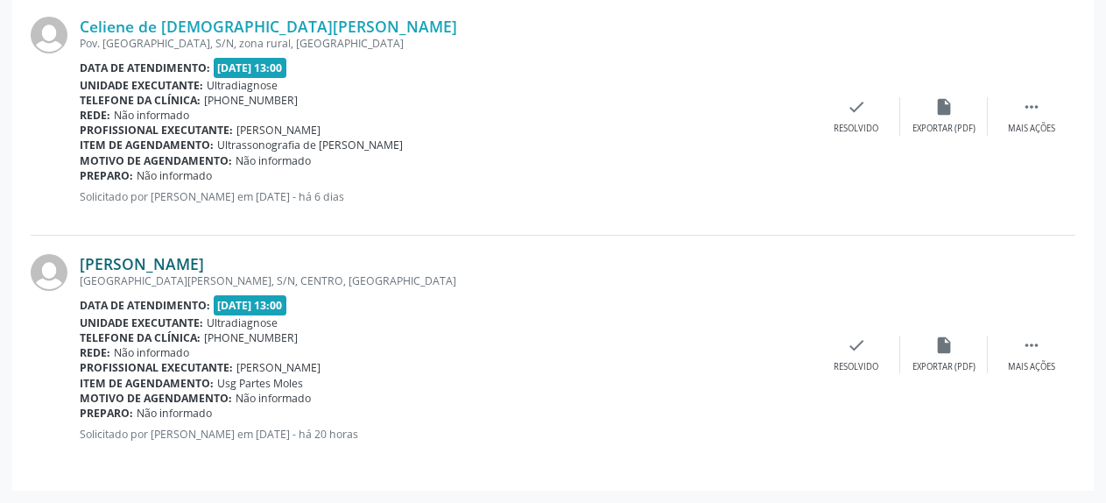
click at [165, 267] on link "[PERSON_NAME]" at bounding box center [142, 263] width 124 height 19
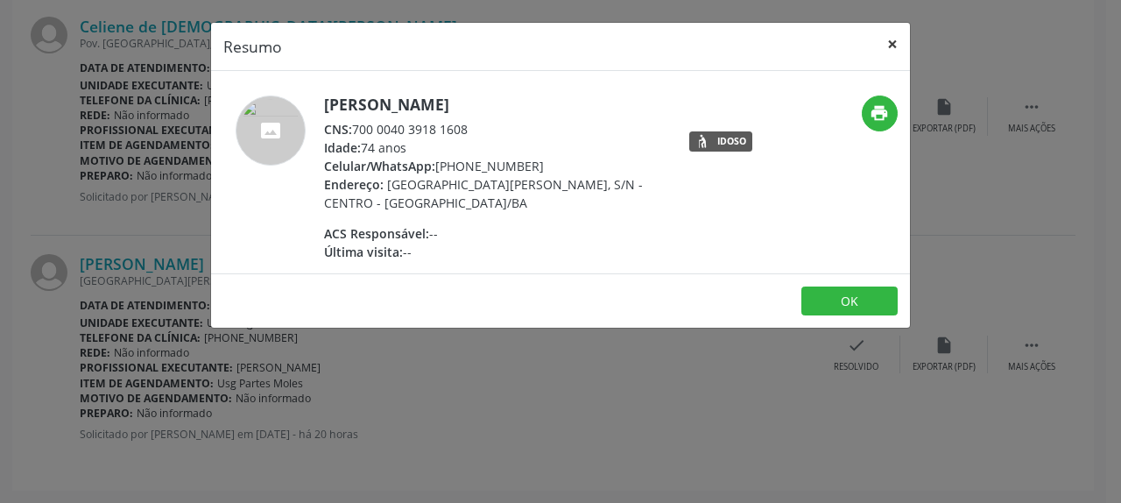
click at [899, 40] on button "×" at bounding box center [892, 44] width 35 height 43
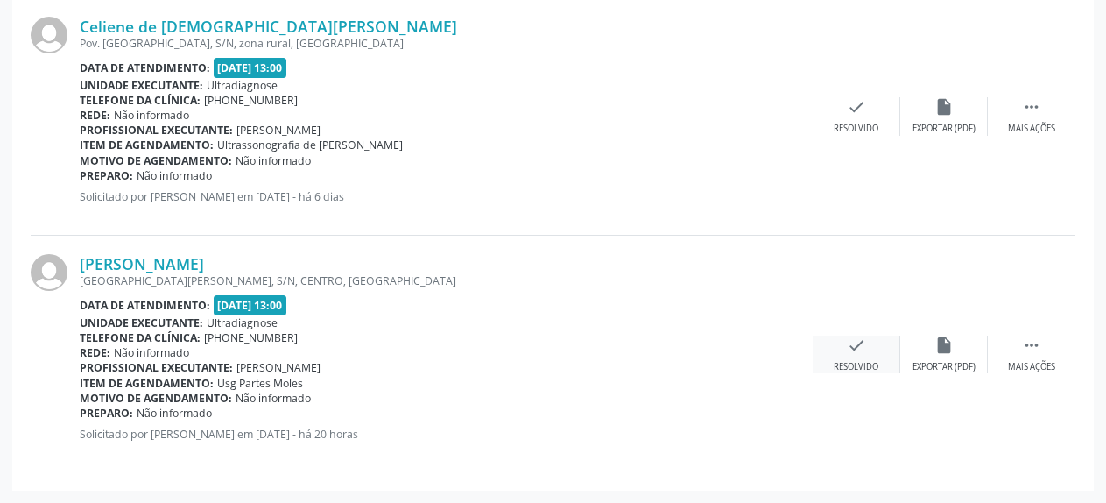
click at [856, 352] on icon "check" at bounding box center [856, 344] width 19 height 19
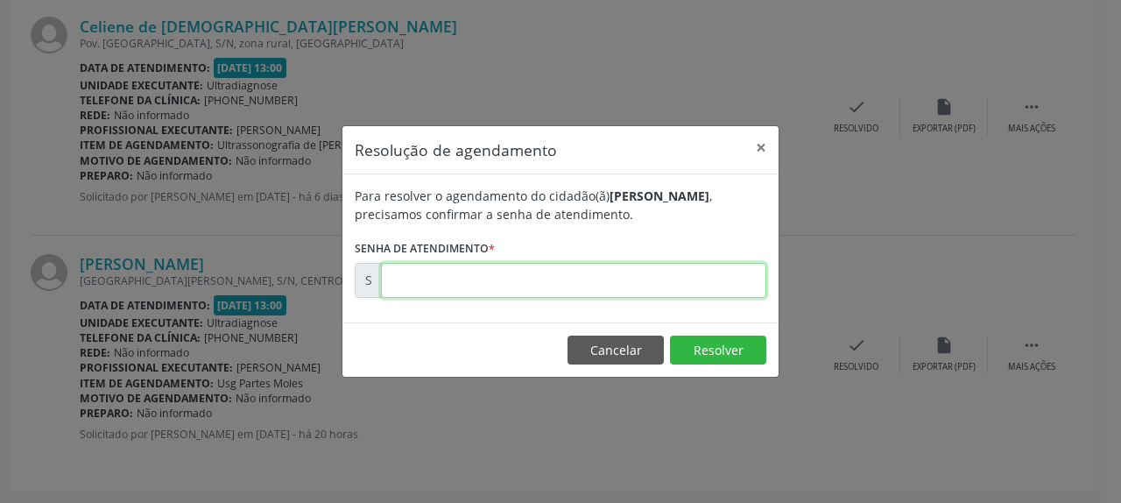
click at [595, 287] on input "text" at bounding box center [573, 280] width 385 height 35
type input "00182062"
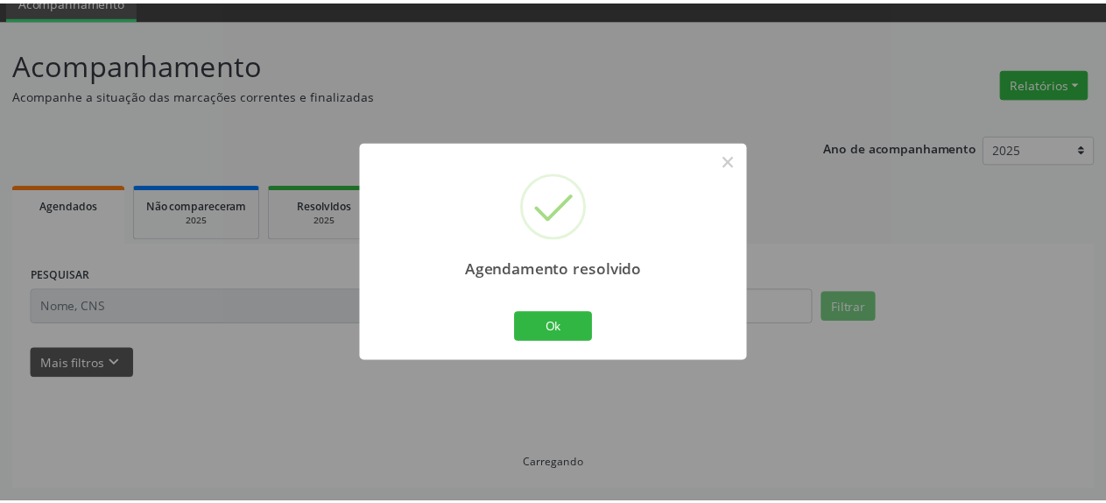
scroll to position [77, 0]
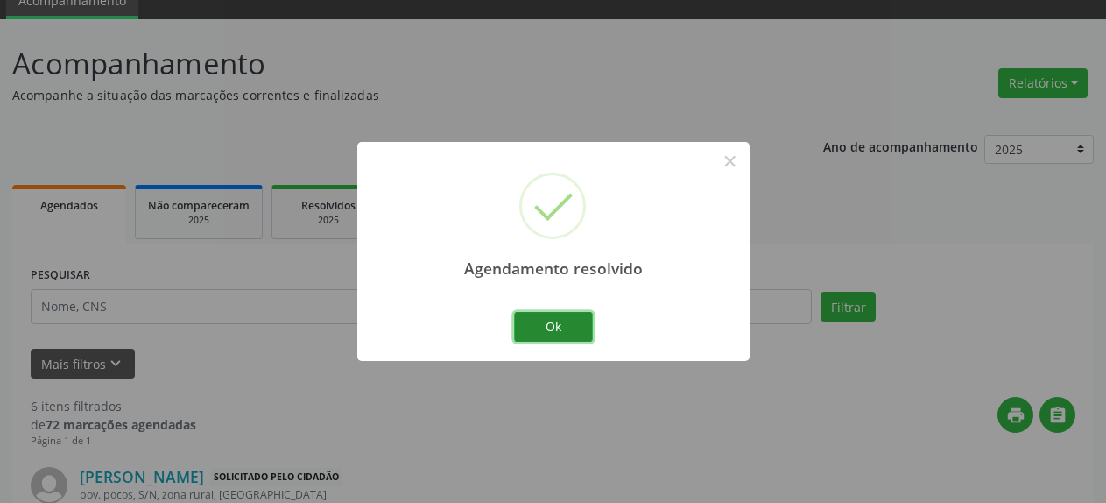
click at [538, 334] on button "Ok" at bounding box center [553, 327] width 79 height 30
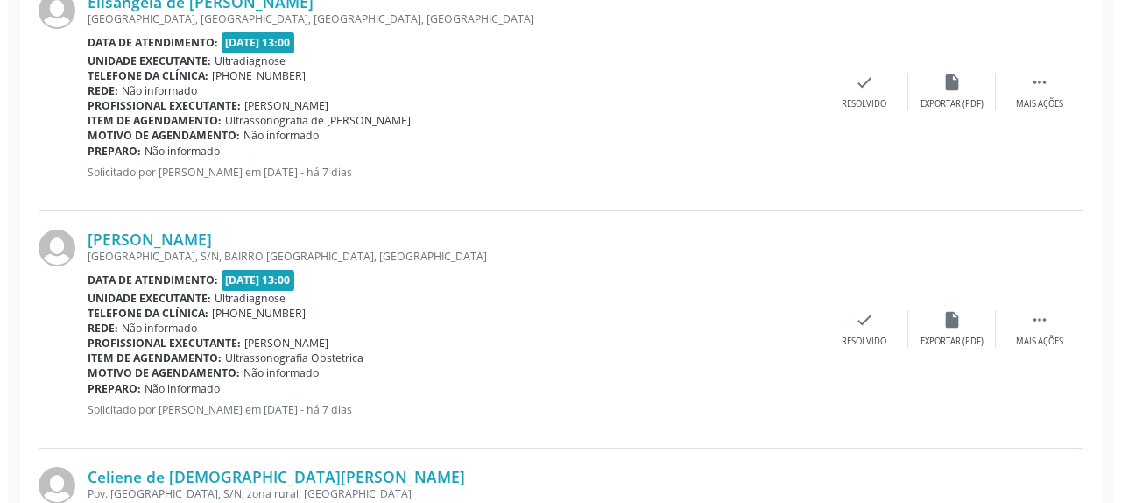
scroll to position [1328, 0]
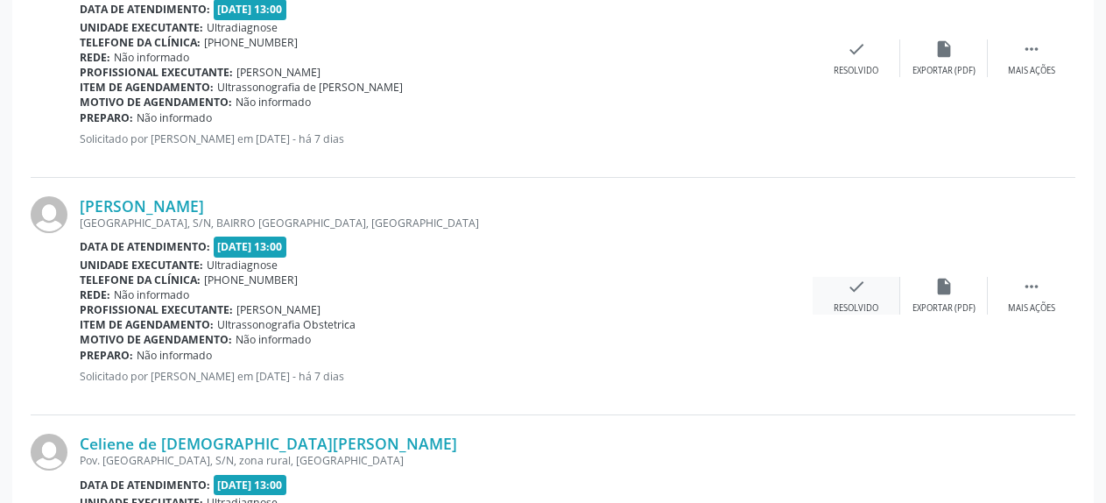
click at [856, 288] on icon "check" at bounding box center [856, 286] width 19 height 19
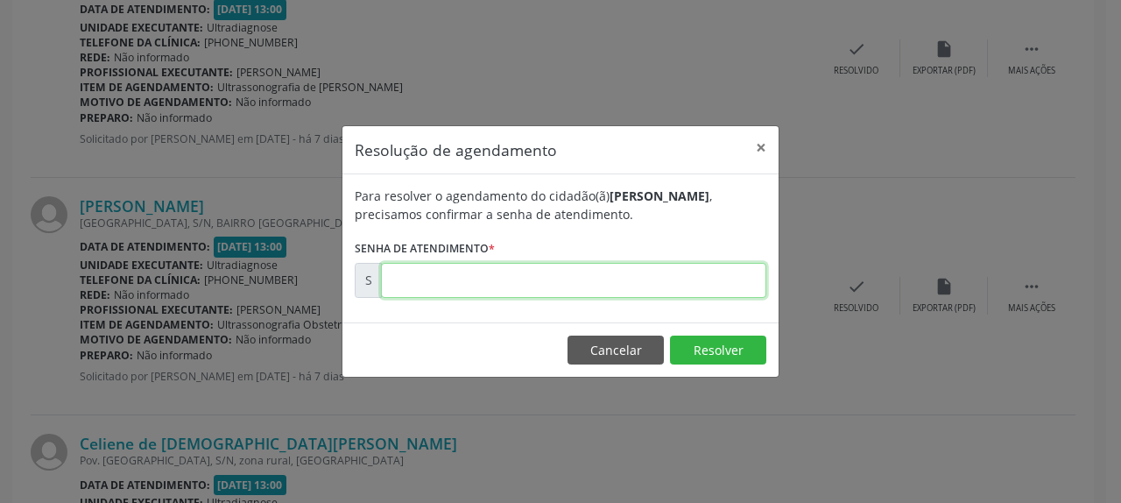
click at [677, 284] on input "text" at bounding box center [573, 280] width 385 height 35
type input "00181078"
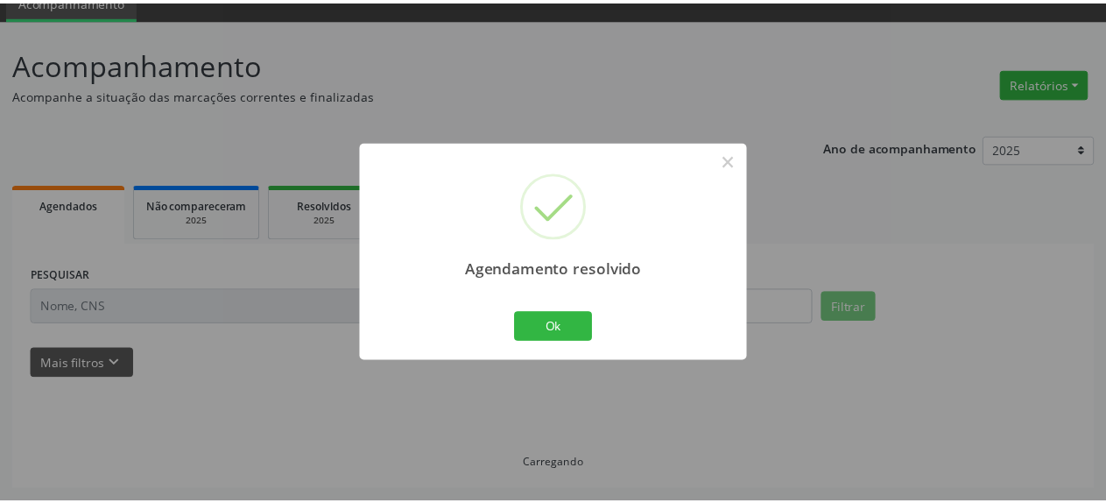
scroll to position [77, 0]
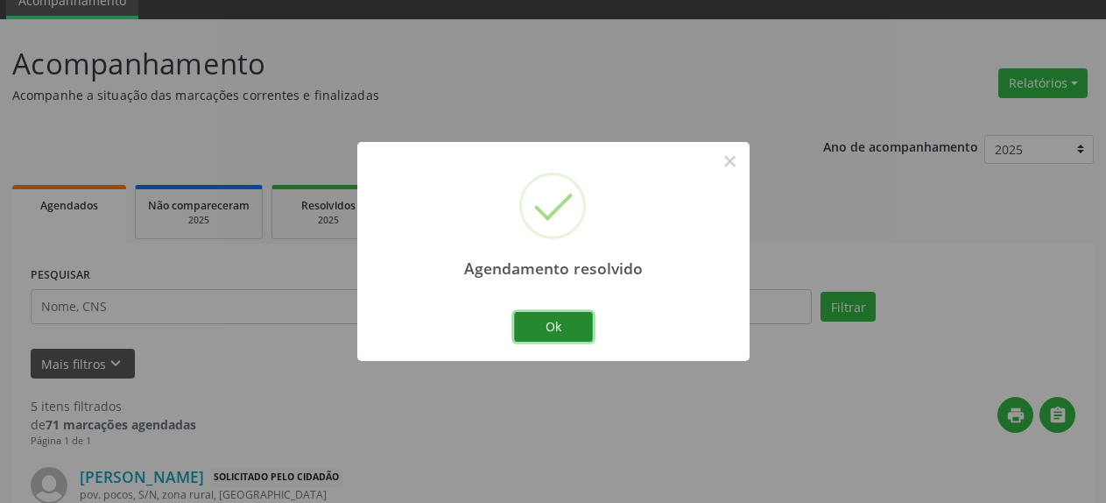
click at [566, 328] on button "Ok" at bounding box center [553, 327] width 79 height 30
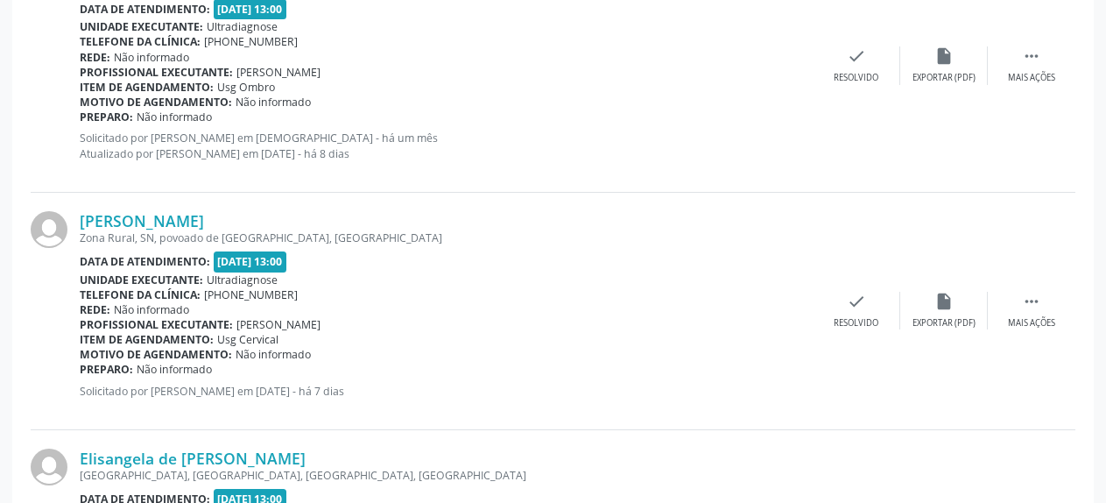
scroll to position [881, 0]
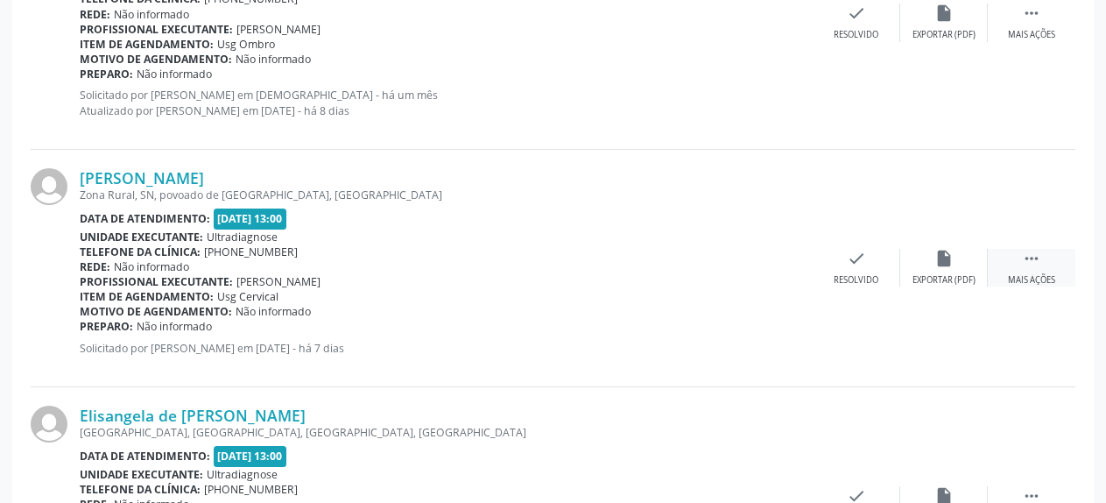
click at [1037, 263] on icon "" at bounding box center [1031, 258] width 19 height 19
click at [942, 263] on icon "alarm_off" at bounding box center [943, 258] width 19 height 19
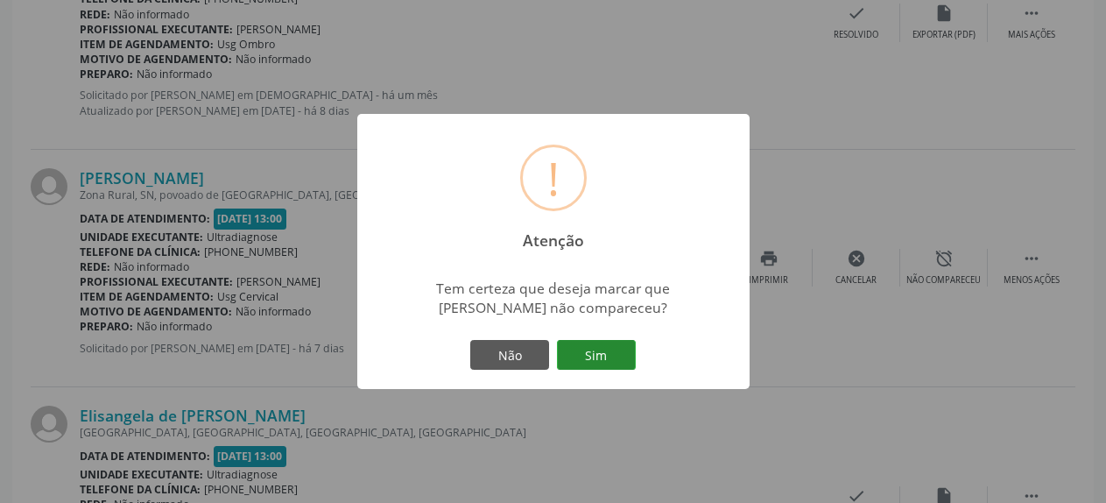
click at [582, 361] on button "Sim" at bounding box center [596, 355] width 79 height 30
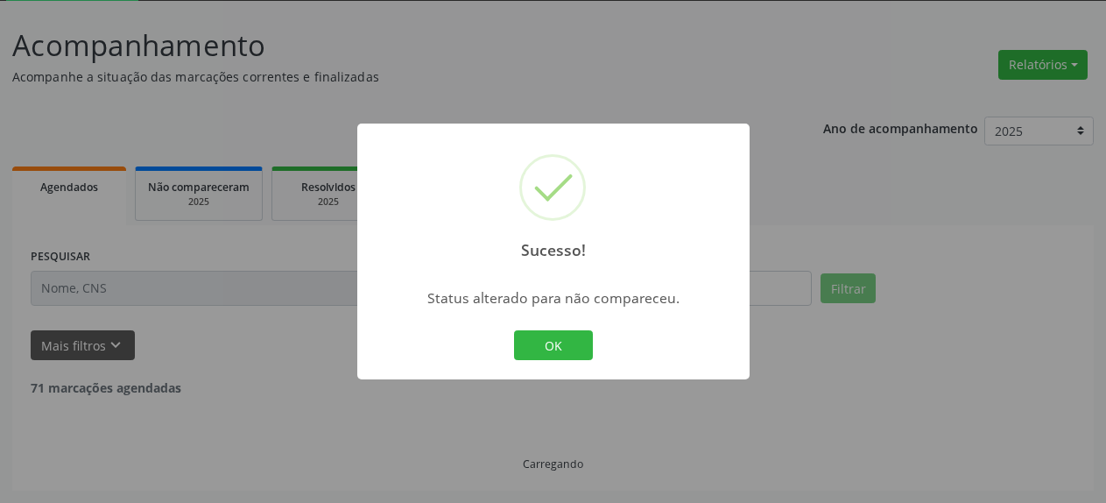
scroll to position [95, 0]
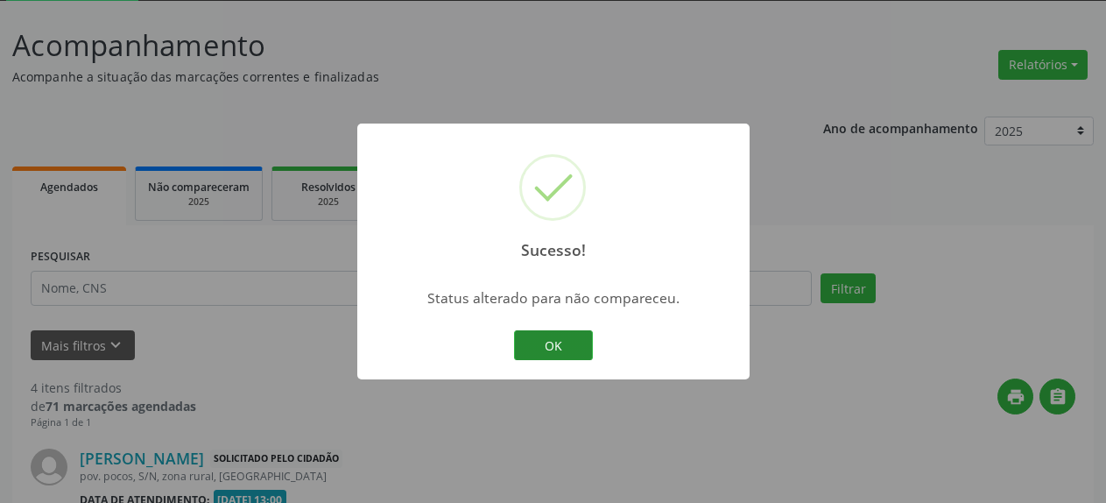
click at [554, 350] on button "OK" at bounding box center [553, 345] width 79 height 30
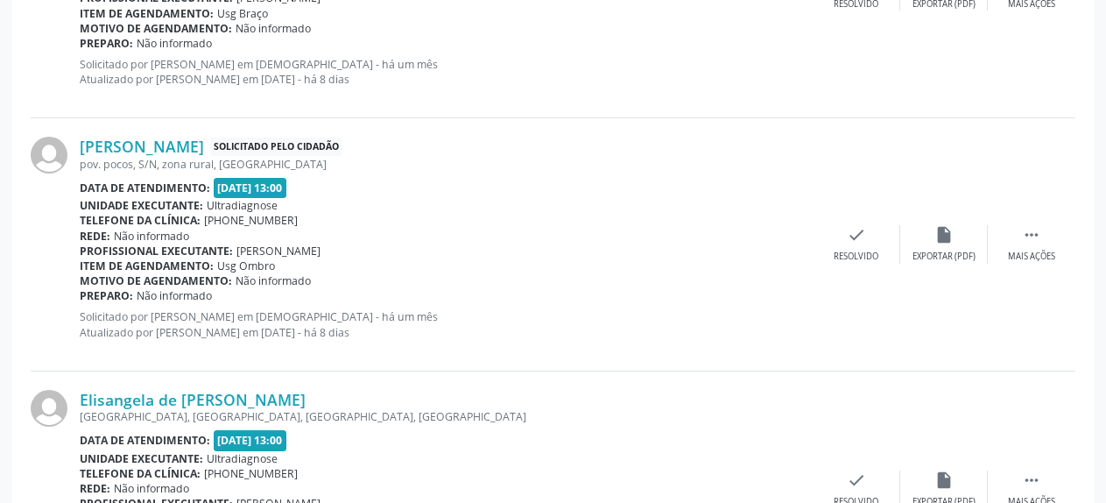
scroll to position [721, 0]
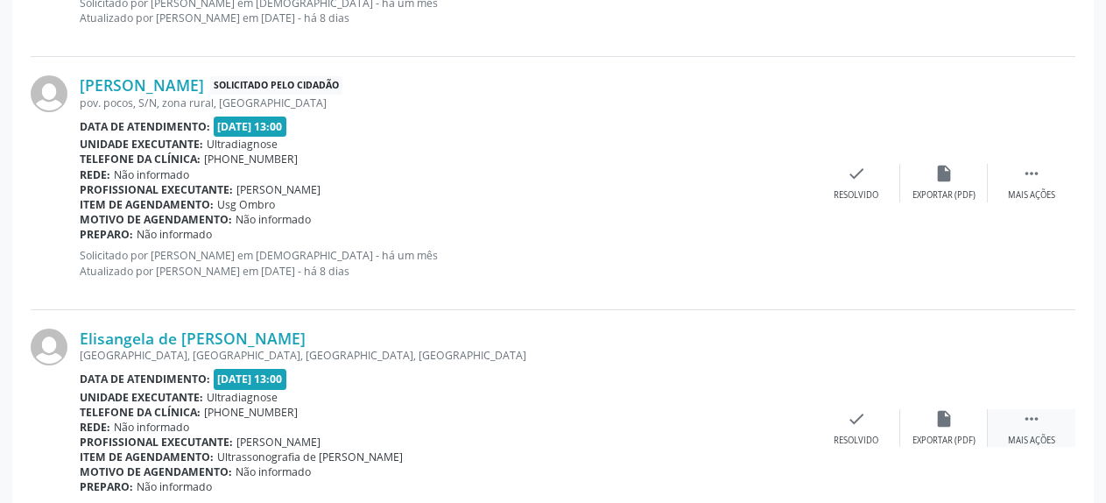
click at [1031, 418] on icon "" at bounding box center [1031, 418] width 19 height 19
click at [931, 424] on div "alarm_off Não compareceu" at bounding box center [944, 428] width 88 height 38
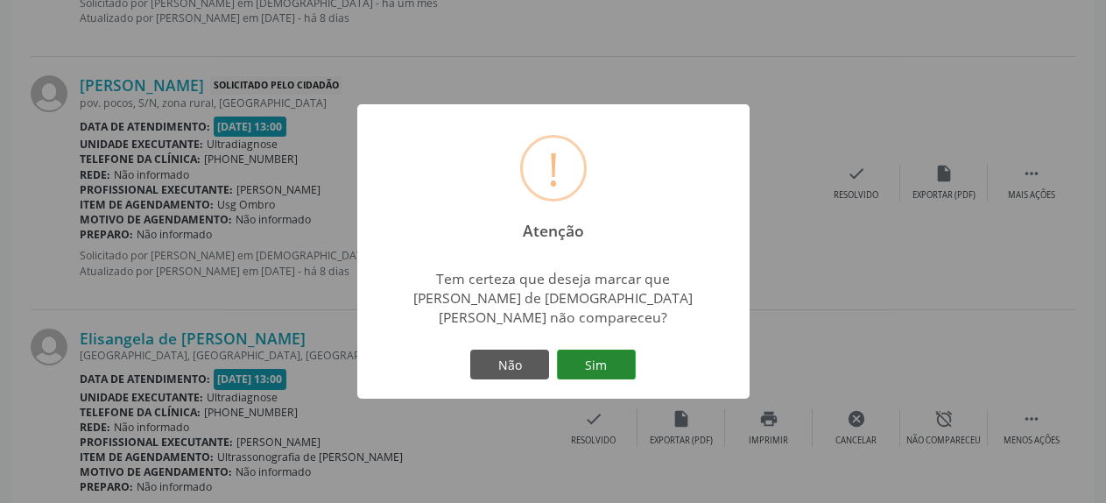
click at [607, 354] on button "Sim" at bounding box center [596, 364] width 79 height 30
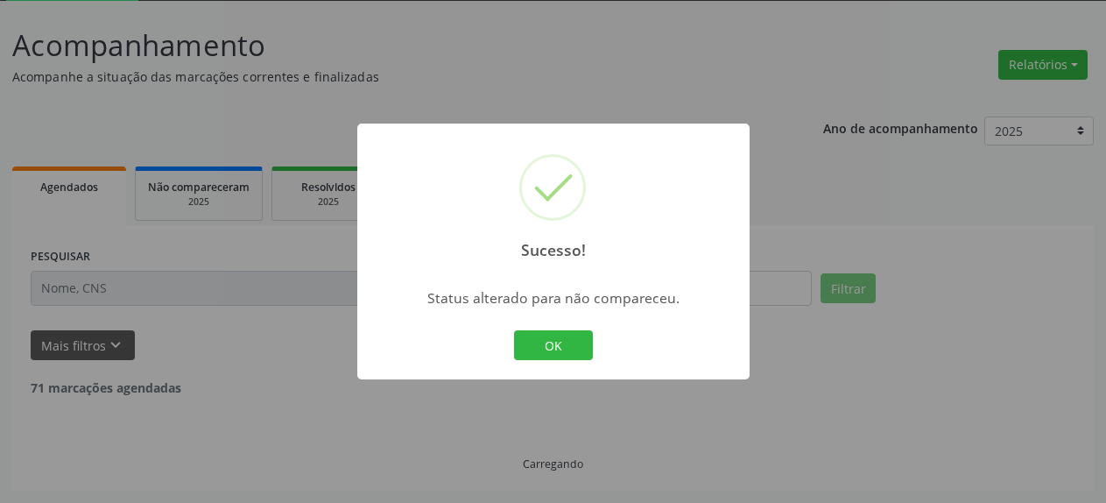
scroll to position [95, 0]
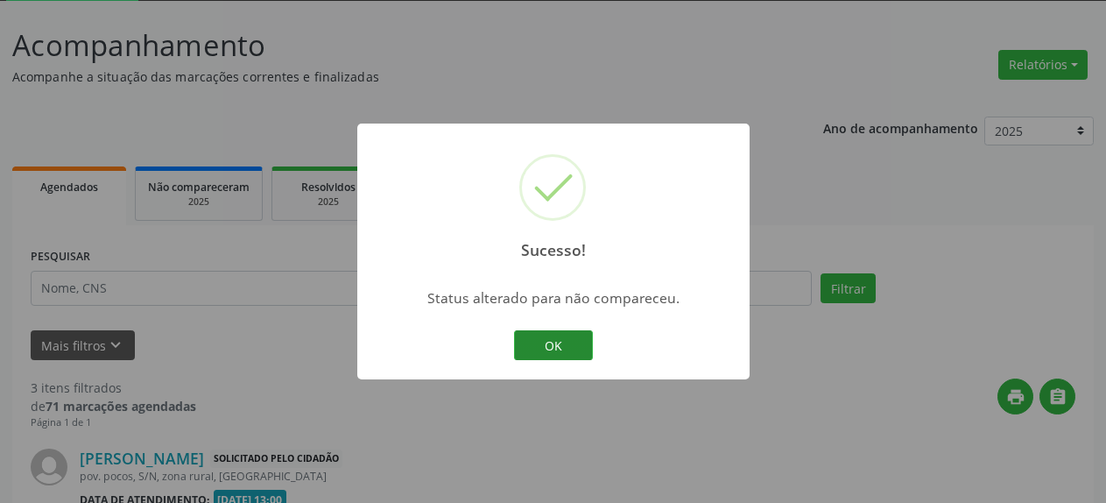
click at [553, 339] on button "OK" at bounding box center [553, 345] width 79 height 30
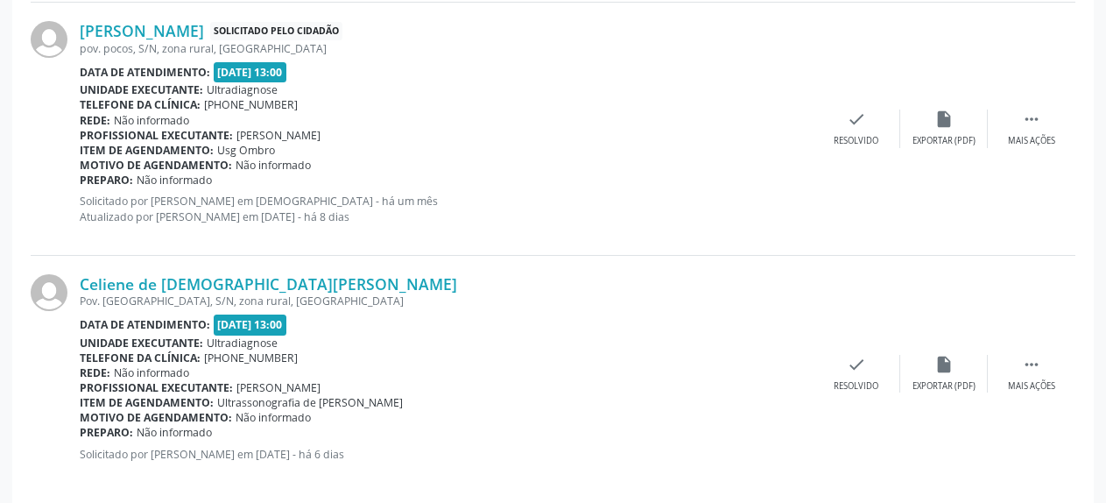
scroll to position [795, 0]
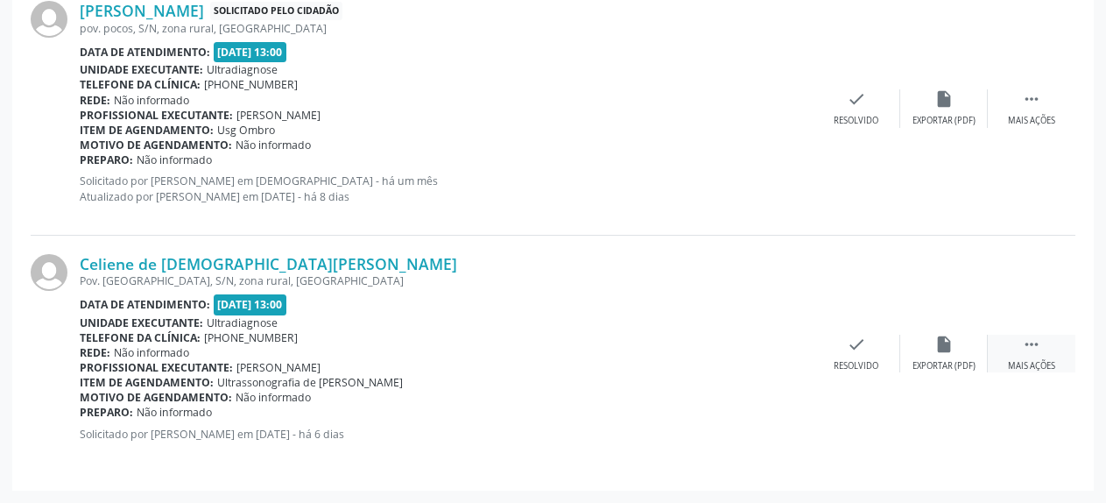
click at [1030, 340] on icon "" at bounding box center [1031, 344] width 19 height 19
click at [949, 350] on icon "alarm_off" at bounding box center [943, 344] width 19 height 19
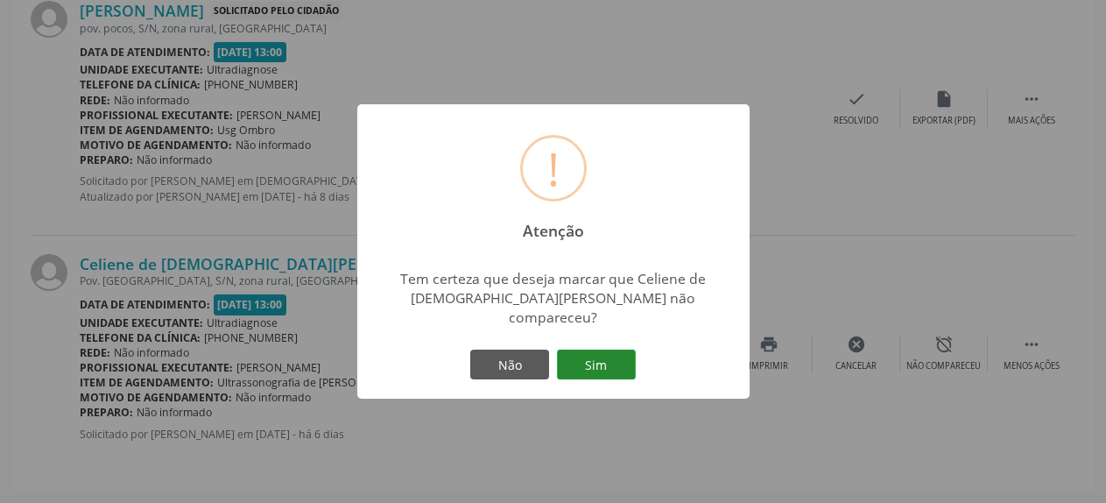
click at [596, 356] on button "Sim" at bounding box center [596, 364] width 79 height 30
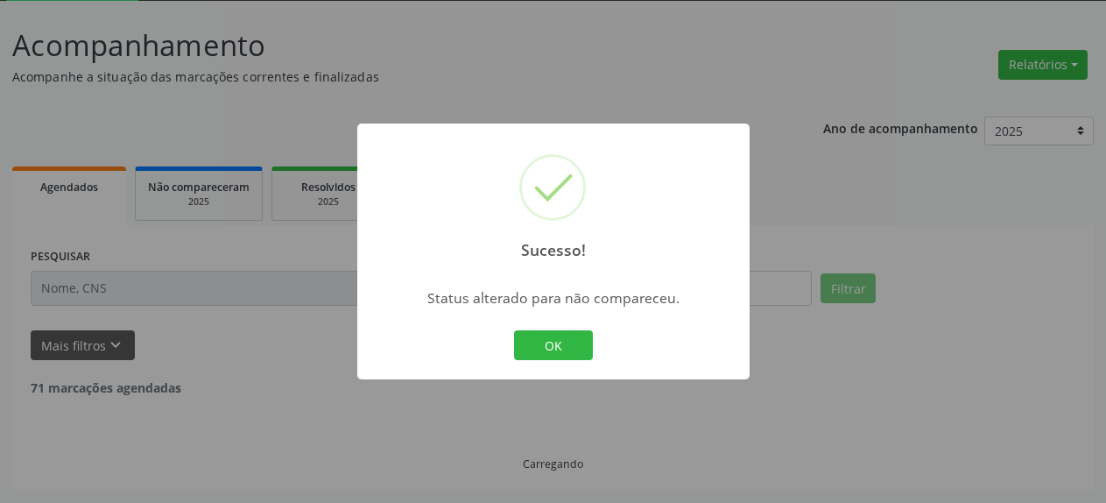
scroll to position [95, 0]
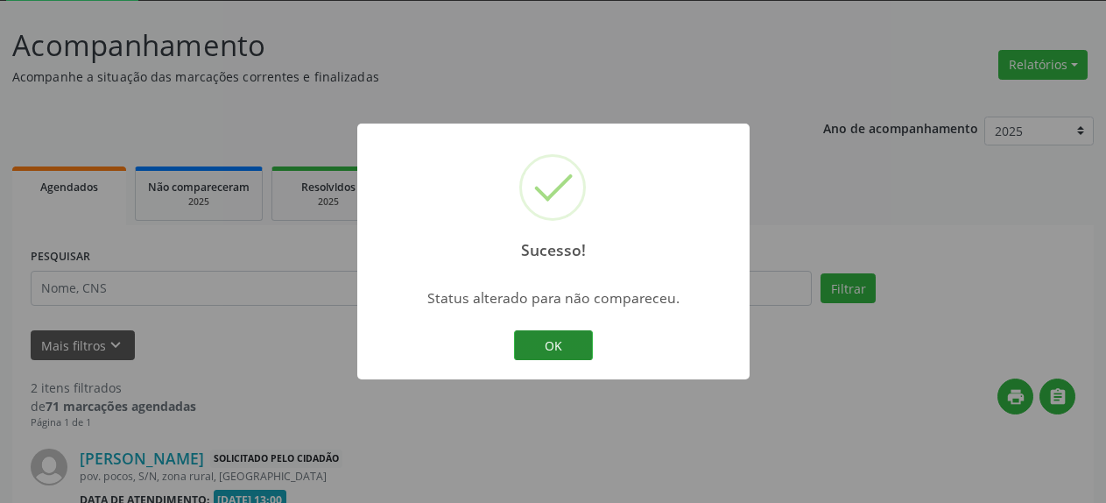
click at [538, 349] on button "OK" at bounding box center [553, 345] width 79 height 30
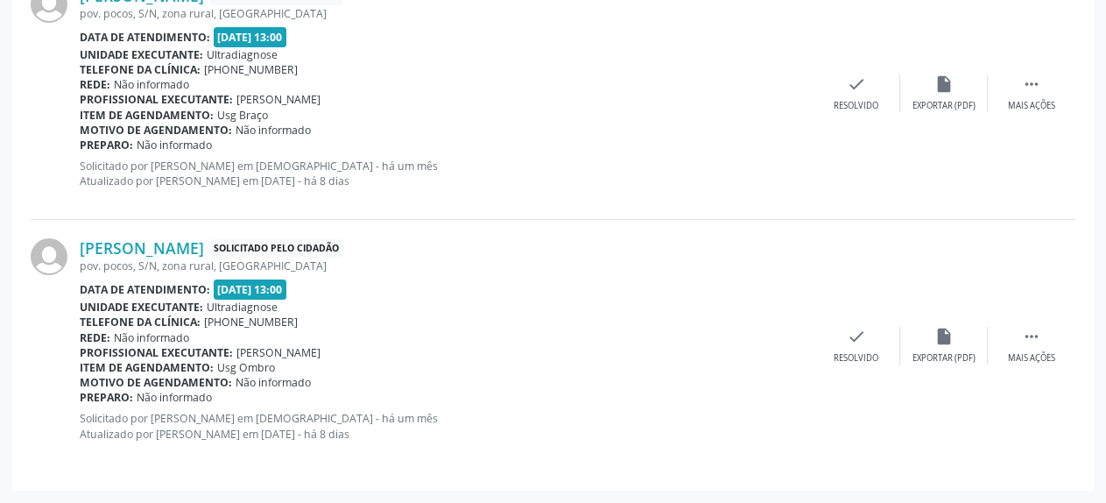
scroll to position [290, 0]
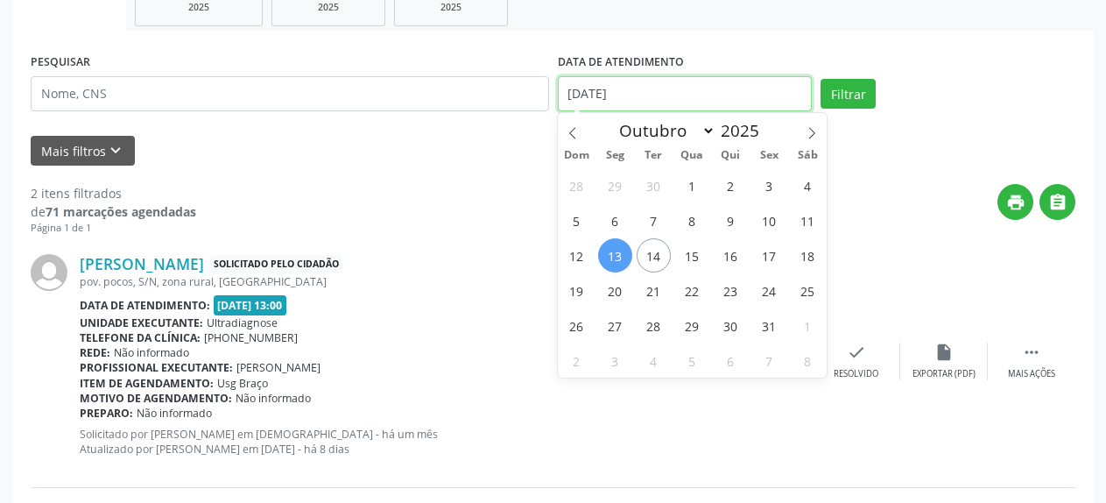
click at [615, 90] on input "[DATE]" at bounding box center [685, 93] width 255 height 35
click at [695, 255] on span "15" at bounding box center [692, 255] width 34 height 34
type input "[DATE]"
click at [695, 255] on span "15" at bounding box center [692, 255] width 34 height 34
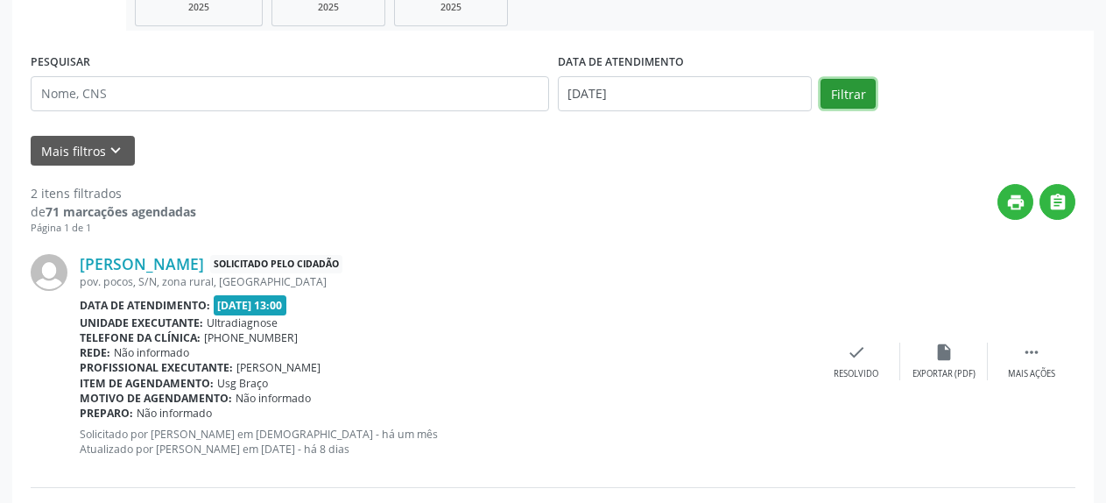
click at [851, 95] on button "Filtrar" at bounding box center [848, 94] width 55 height 30
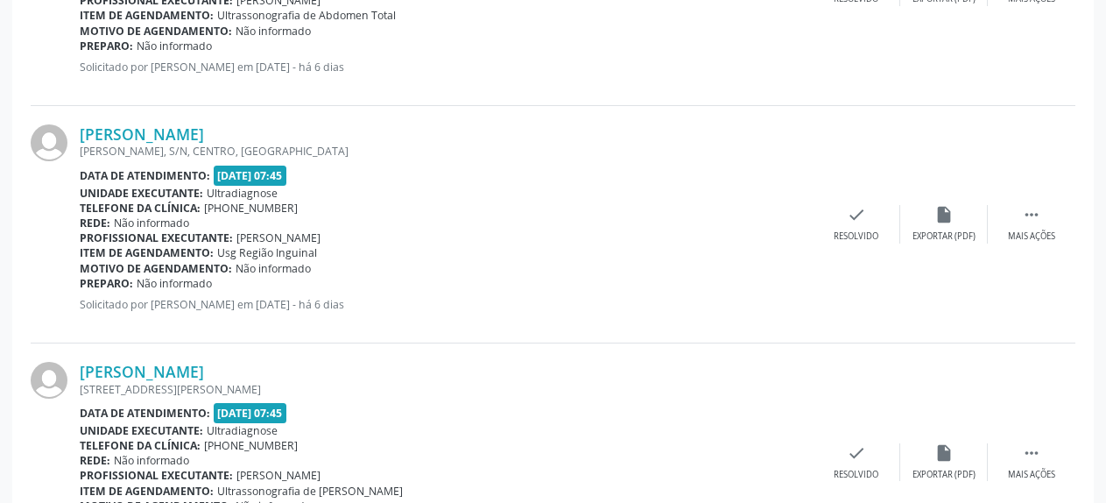
scroll to position [2597, 0]
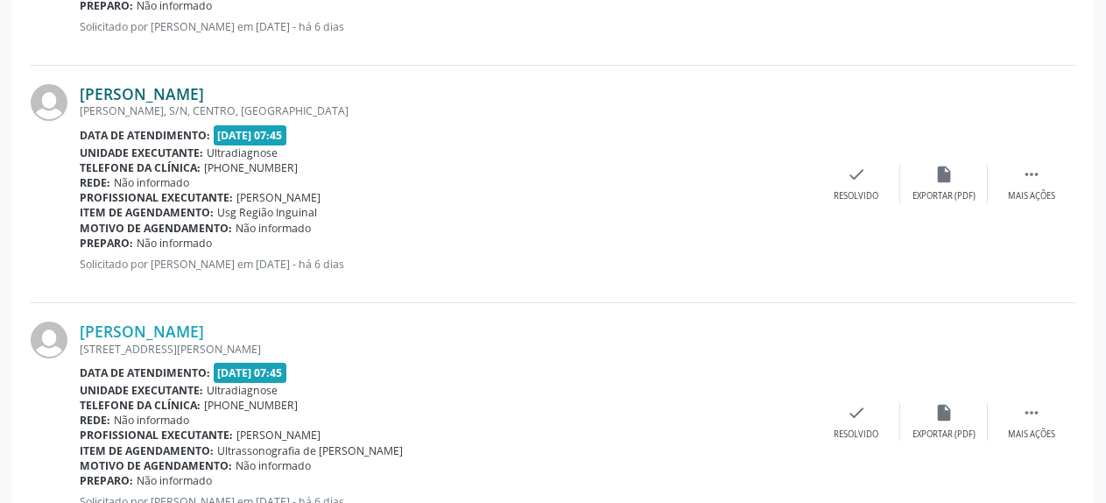
click at [124, 89] on link "[PERSON_NAME]" at bounding box center [142, 93] width 124 height 19
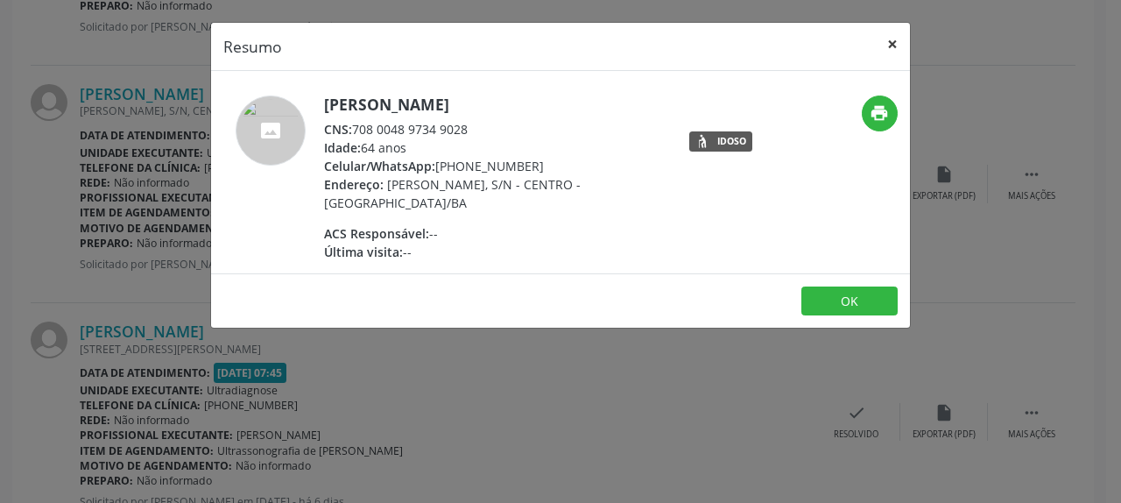
click at [896, 44] on button "×" at bounding box center [892, 44] width 35 height 43
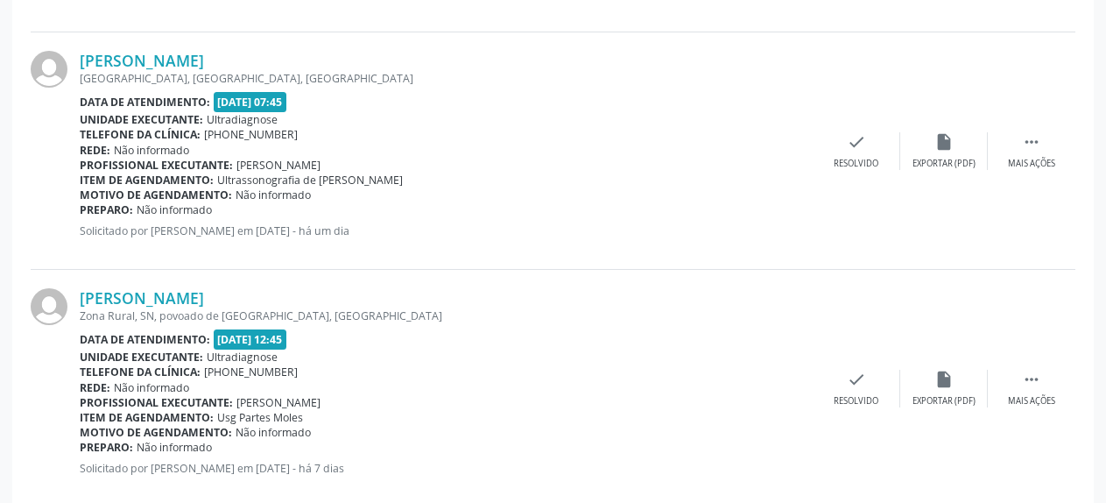
scroll to position [3663, 0]
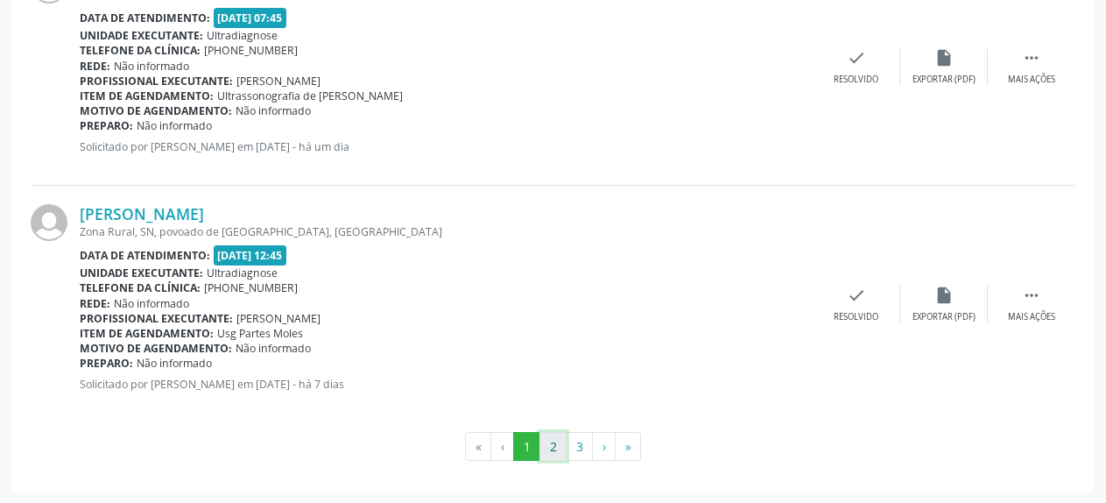
click at [553, 443] on button "2" at bounding box center [552, 447] width 27 height 30
click at [572, 452] on button "3" at bounding box center [579, 447] width 27 height 30
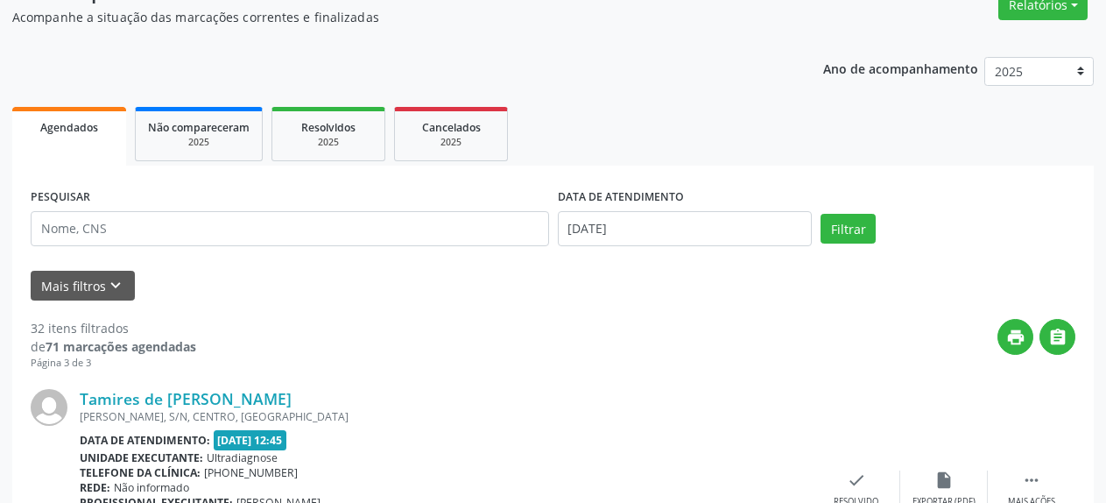
scroll to position [131, 0]
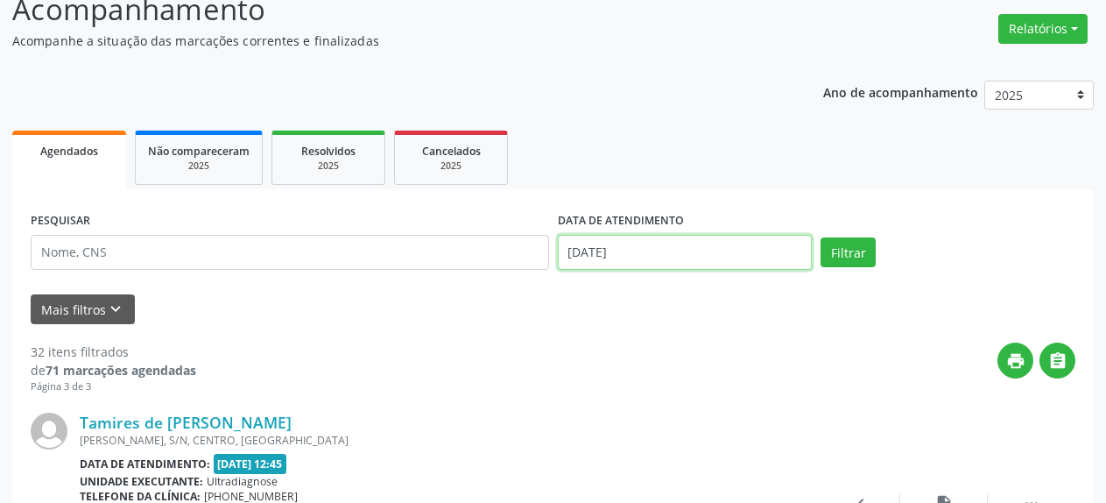
click at [631, 252] on input "[DATE]" at bounding box center [685, 252] width 255 height 35
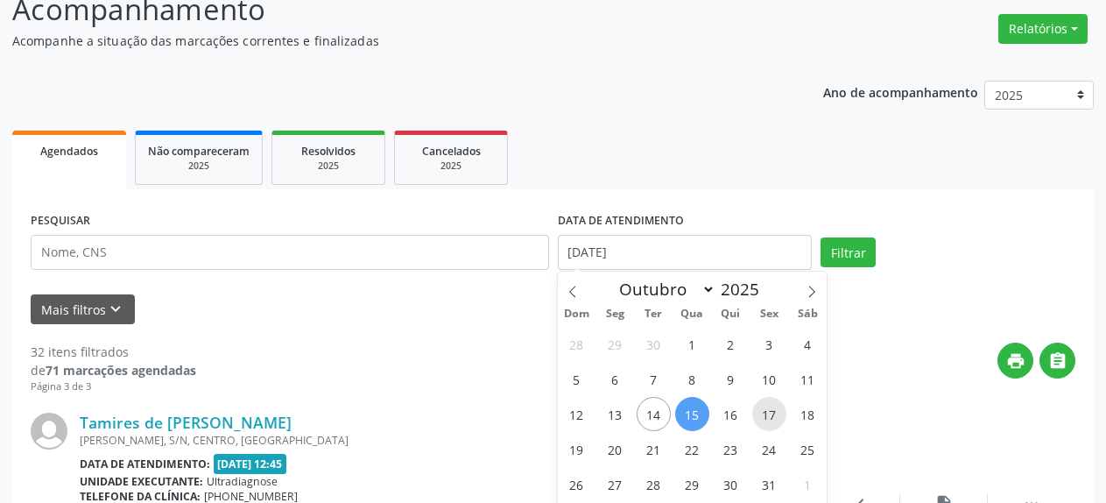
click at [775, 413] on span "17" at bounding box center [769, 414] width 34 height 34
type input "[DATE]"
click at [775, 413] on span "17" at bounding box center [769, 414] width 34 height 34
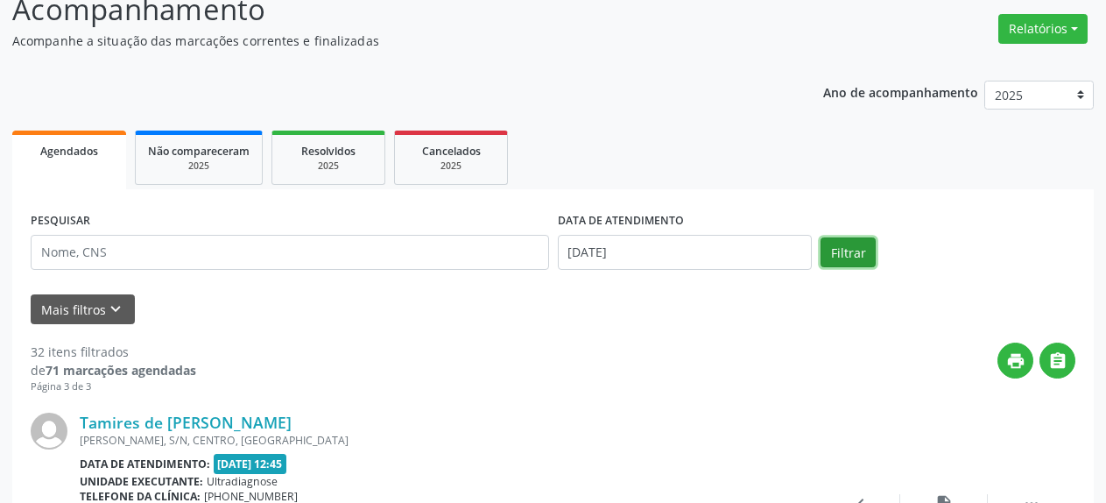
click at [853, 260] on button "Filtrar" at bounding box center [848, 252] width 55 height 30
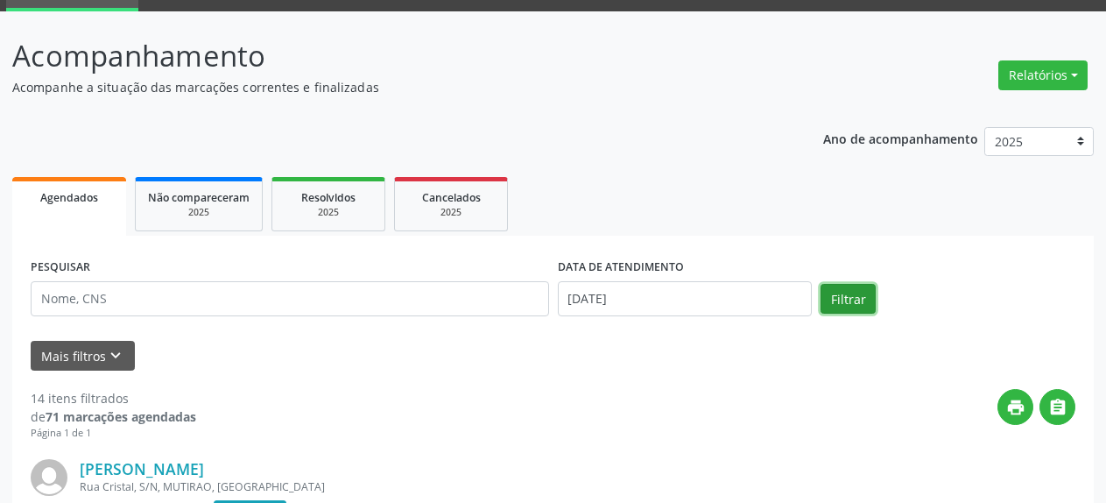
scroll to position [0, 0]
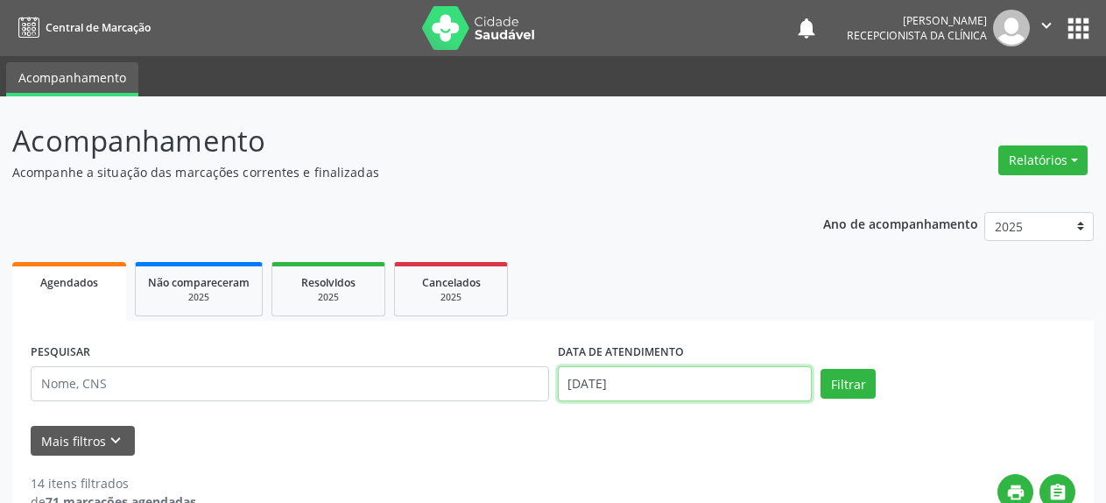
click at [651, 388] on input "[DATE]" at bounding box center [685, 383] width 255 height 35
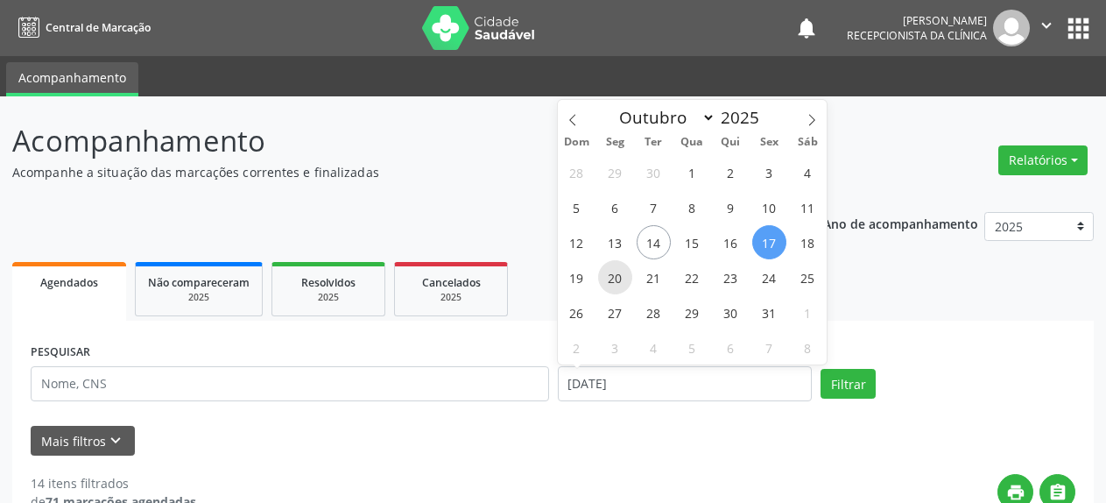
click at [612, 281] on span "20" at bounding box center [615, 277] width 34 height 34
type input "[DATE]"
click at [612, 281] on span "20" at bounding box center [615, 277] width 34 height 34
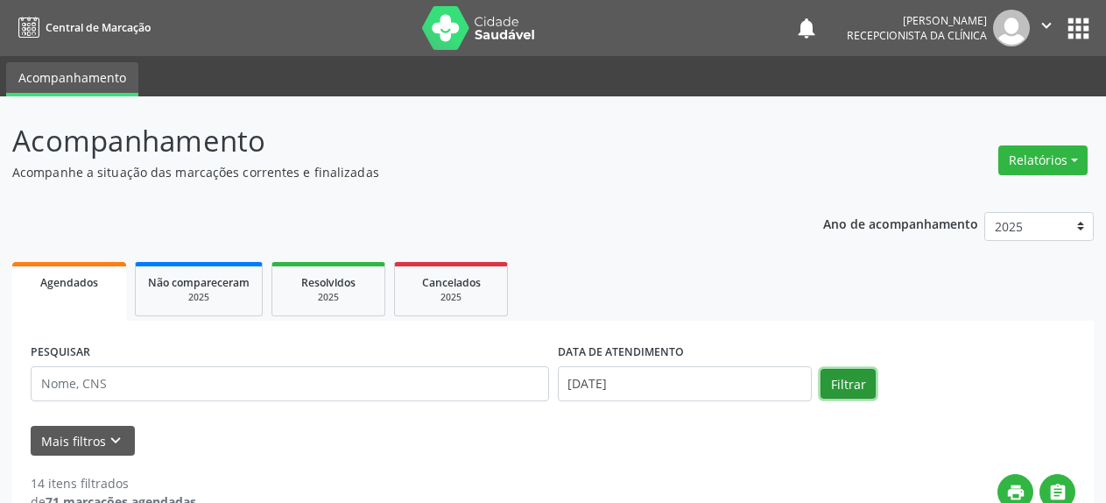
click at [859, 377] on button "Filtrar" at bounding box center [848, 384] width 55 height 30
